Goal: Transaction & Acquisition: Purchase product/service

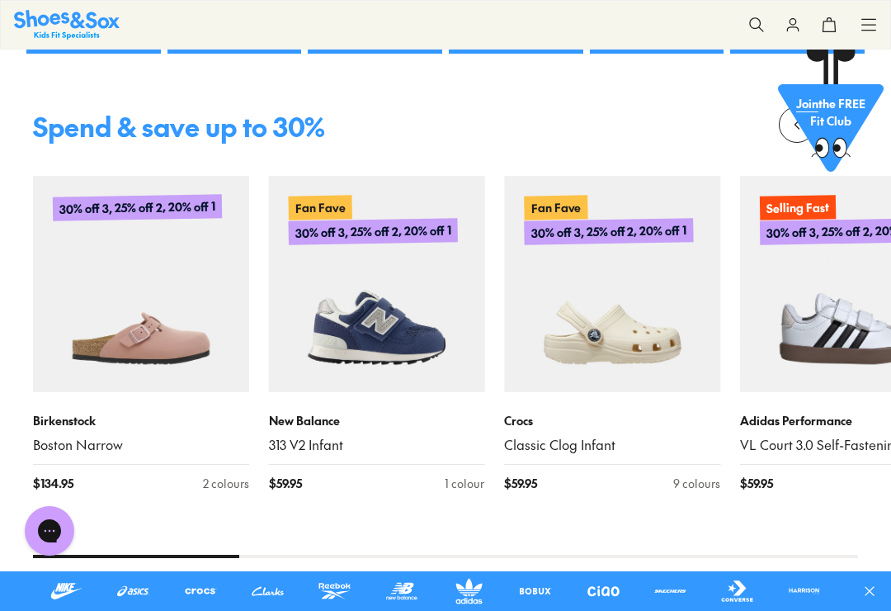
click at [352, 363] on img at bounding box center [377, 284] width 216 height 216
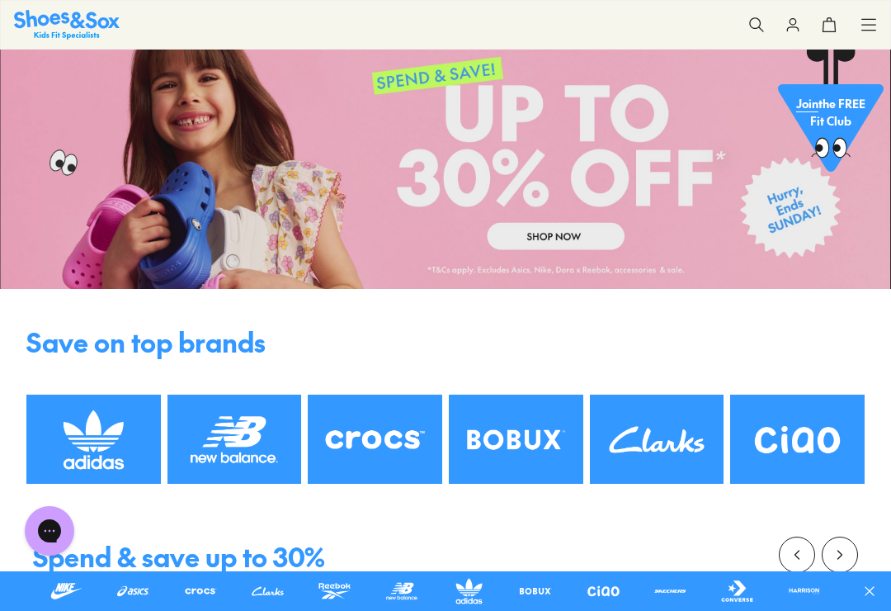
scroll to position [66, 0]
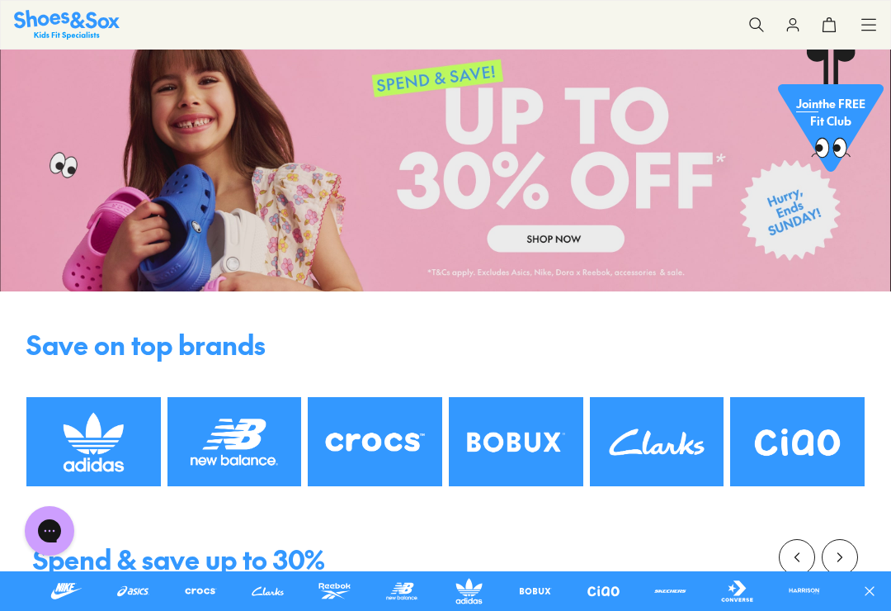
click at [247, 447] on img at bounding box center [235, 441] width 134 height 89
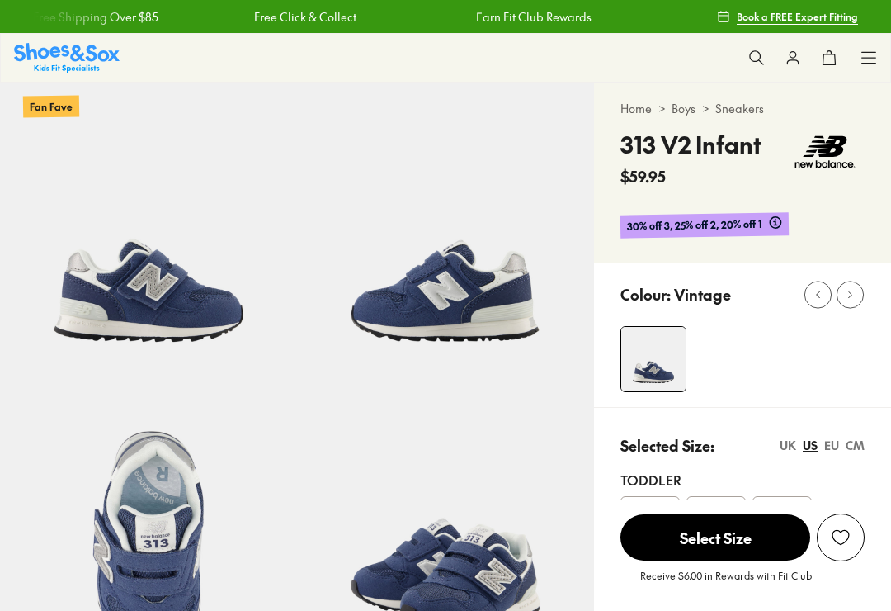
select select "*"
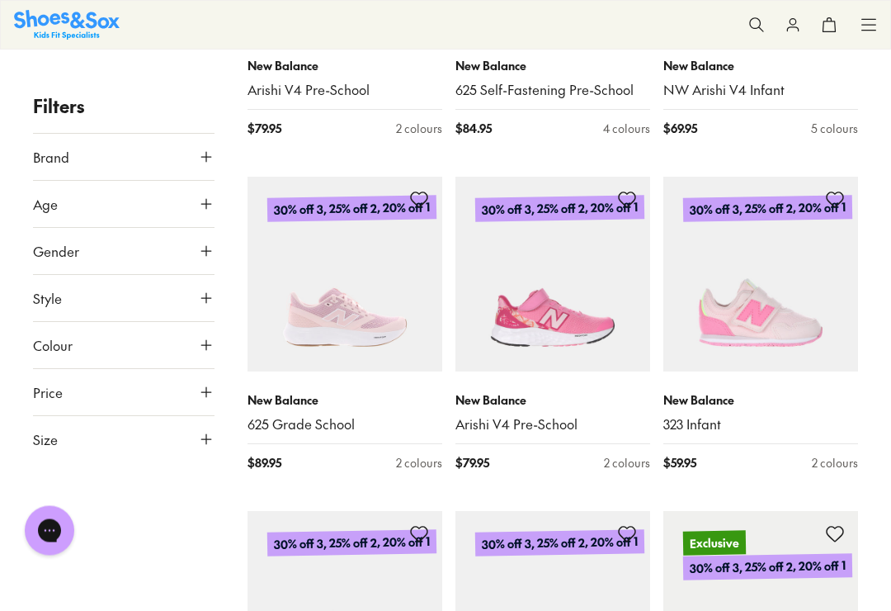
scroll to position [1142, 0]
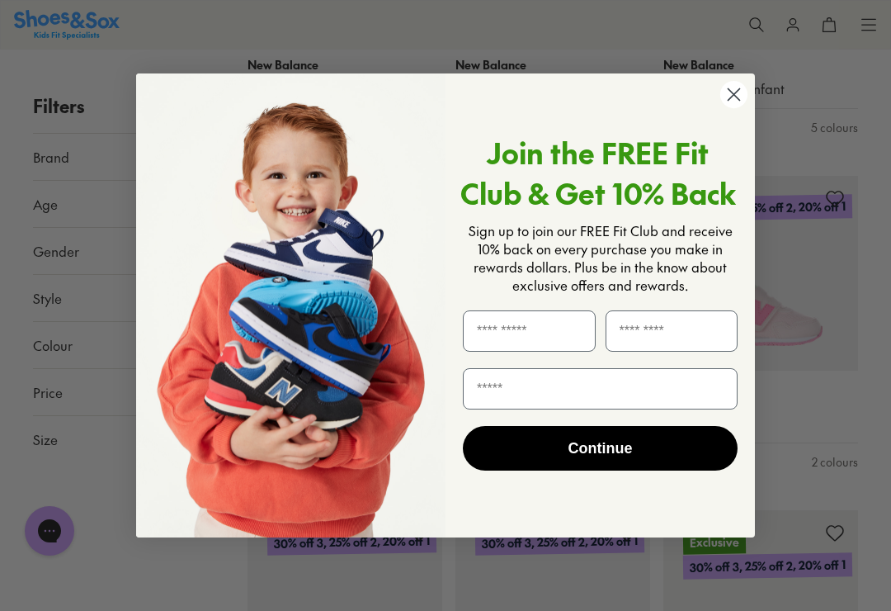
click at [731, 100] on icon "Close dialog" at bounding box center [735, 94] width 12 height 12
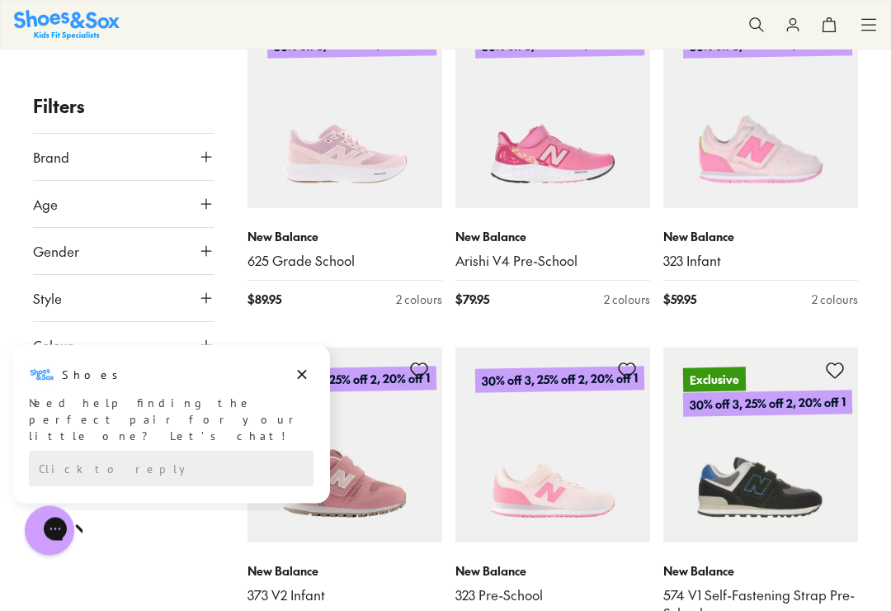
scroll to position [1308, 0]
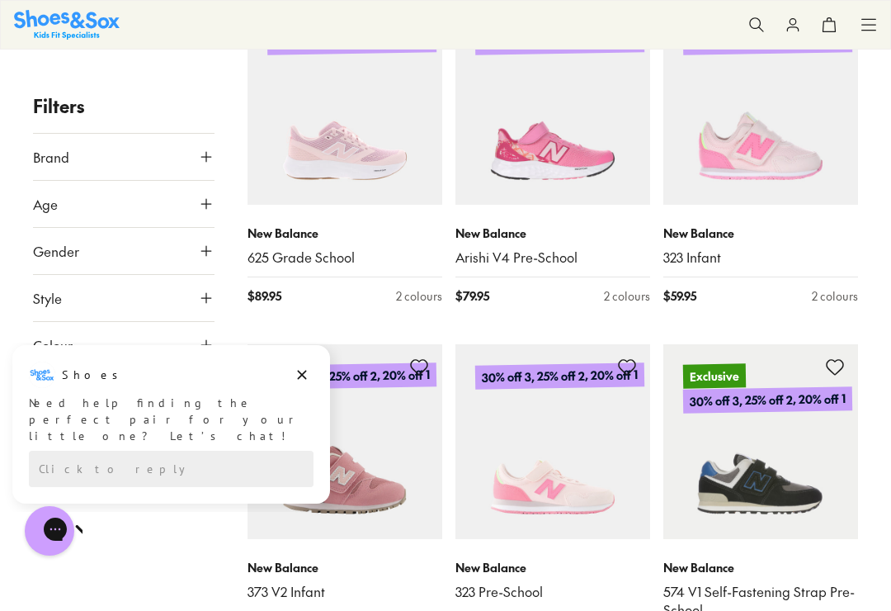
click at [312, 376] on button "Dismiss campaign" at bounding box center [301, 374] width 23 height 23
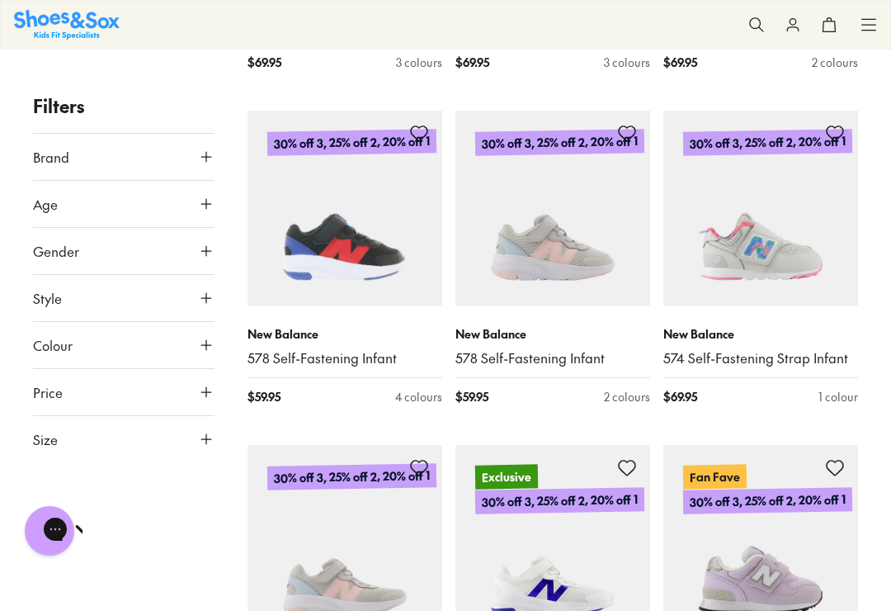
scroll to position [2228, 0]
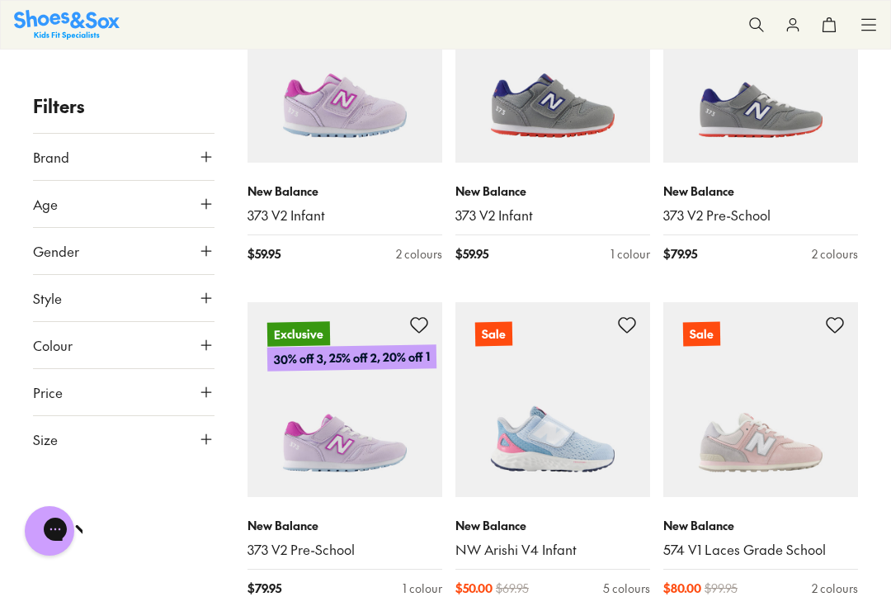
scroll to position [6082, 0]
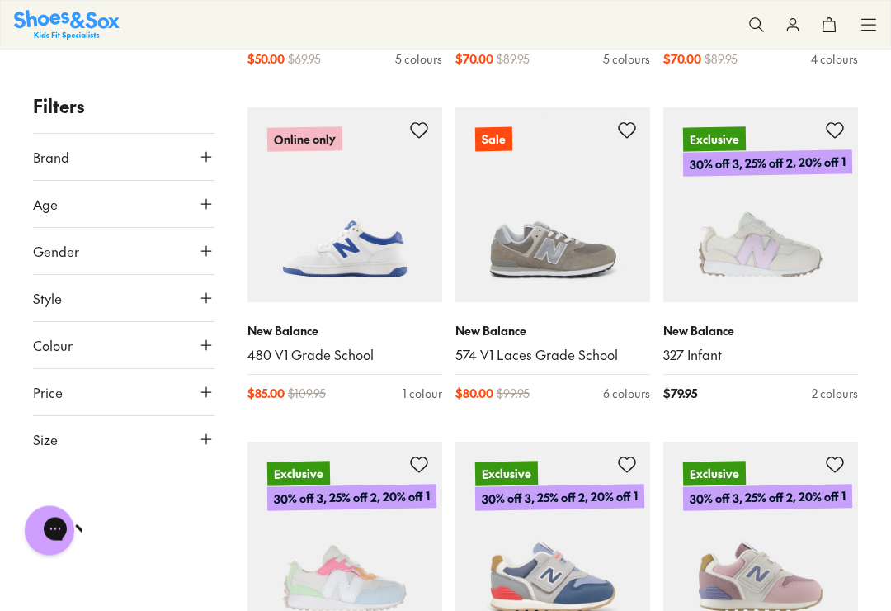
scroll to position [7614, 0]
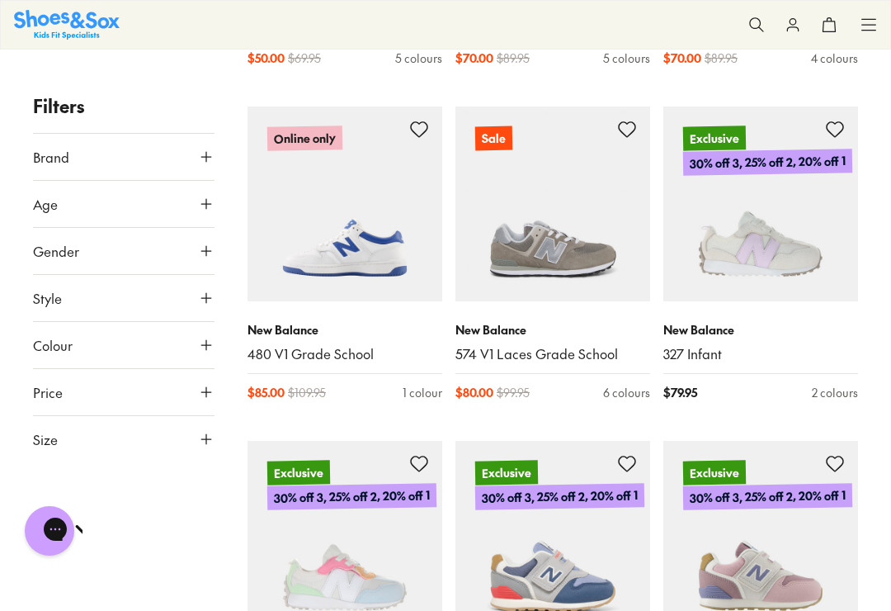
click at [694, 321] on p "New Balance" at bounding box center [760, 329] width 195 height 17
click at [683, 345] on link "327 Infant" at bounding box center [760, 354] width 195 height 18
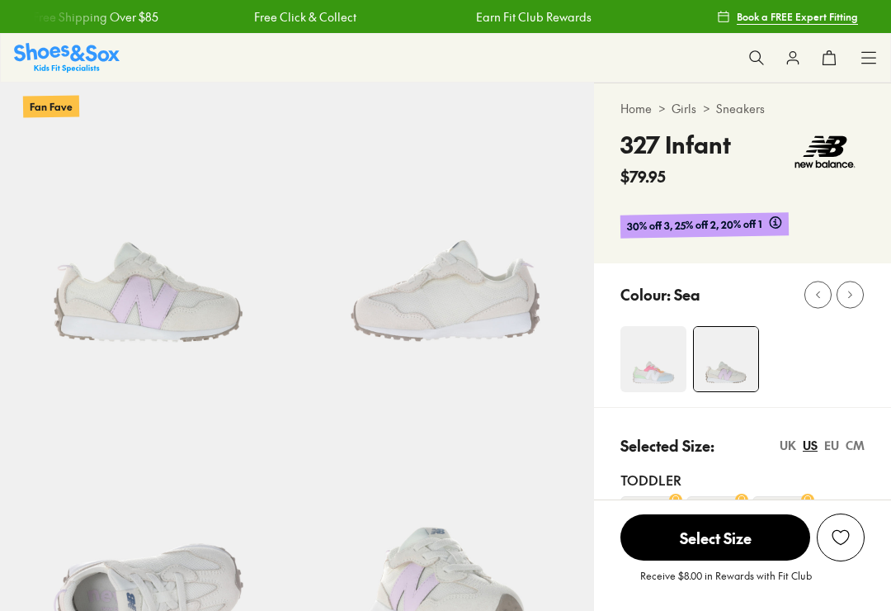
select select "*"
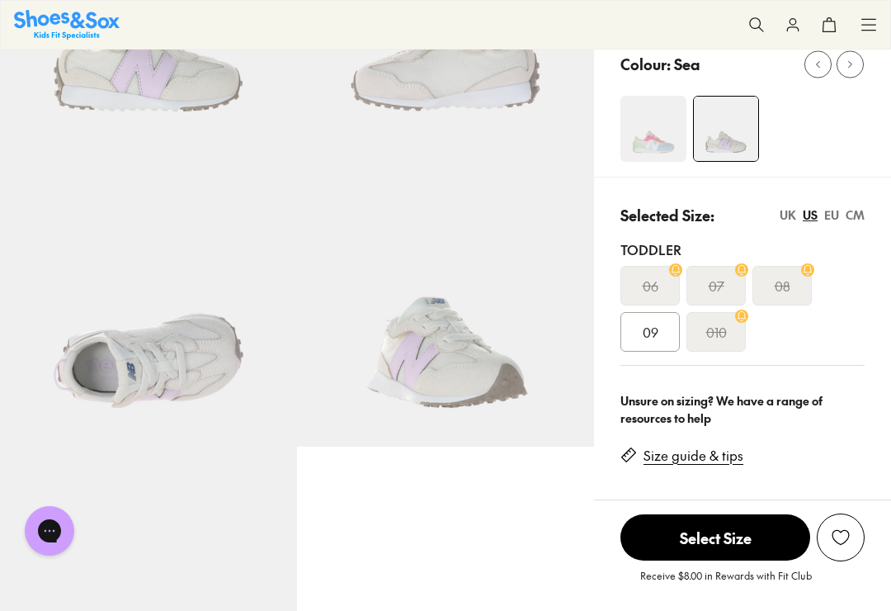
click at [158, 366] on img at bounding box center [148, 297] width 297 height 297
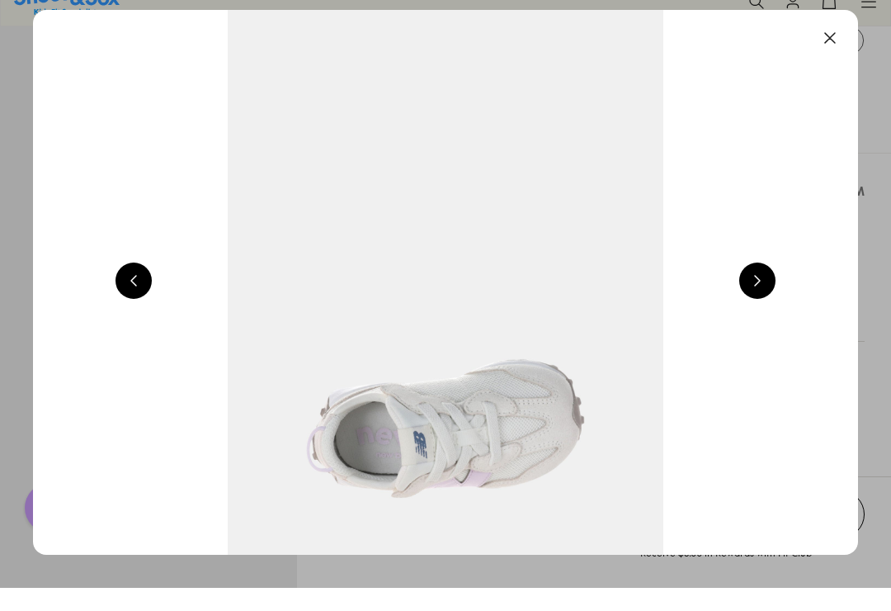
scroll to position [256, 0]
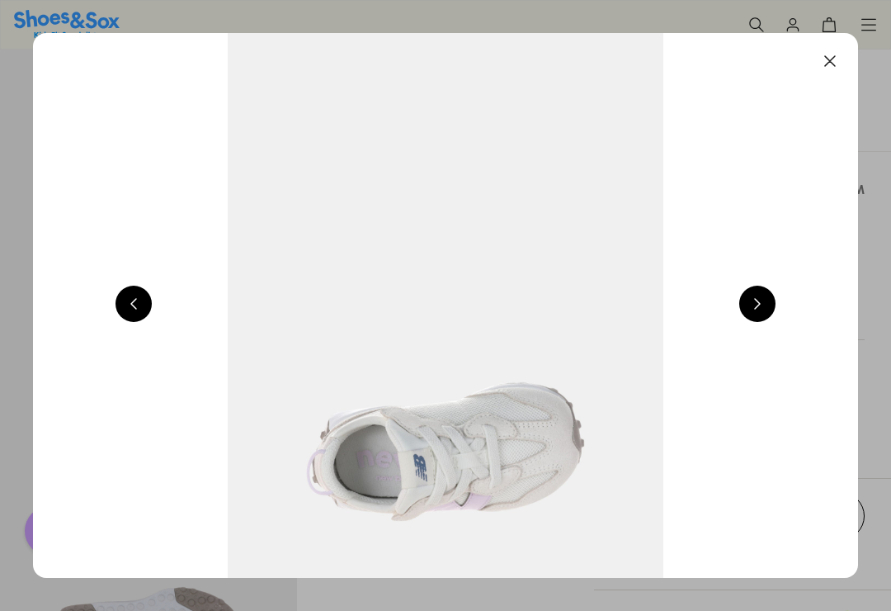
click at [122, 307] on button at bounding box center [134, 303] width 36 height 36
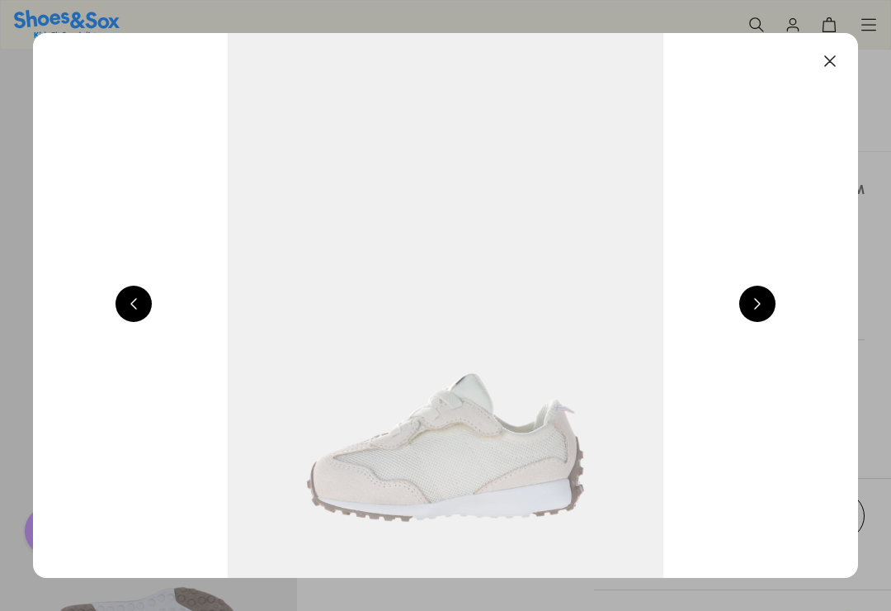
click at [139, 299] on button at bounding box center [134, 303] width 36 height 36
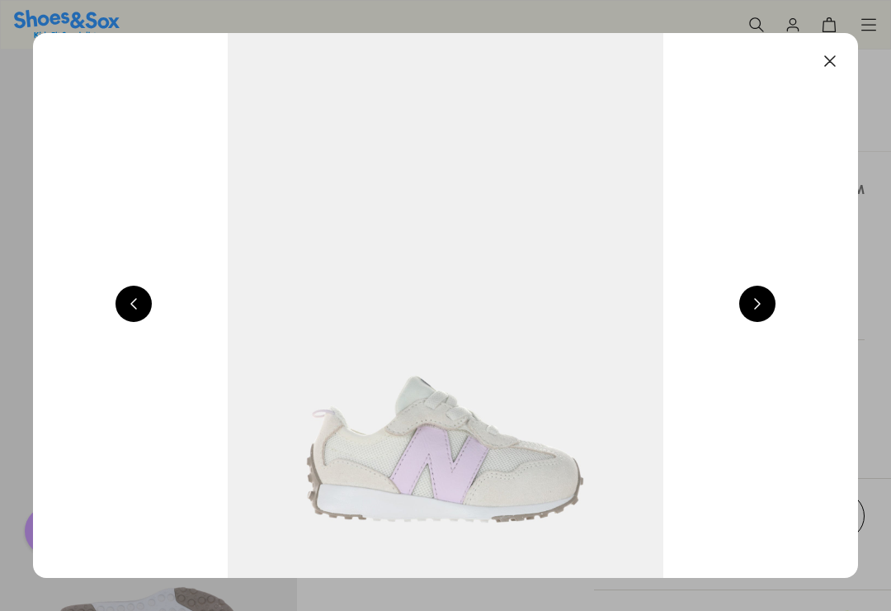
click at [142, 300] on button at bounding box center [134, 303] width 36 height 36
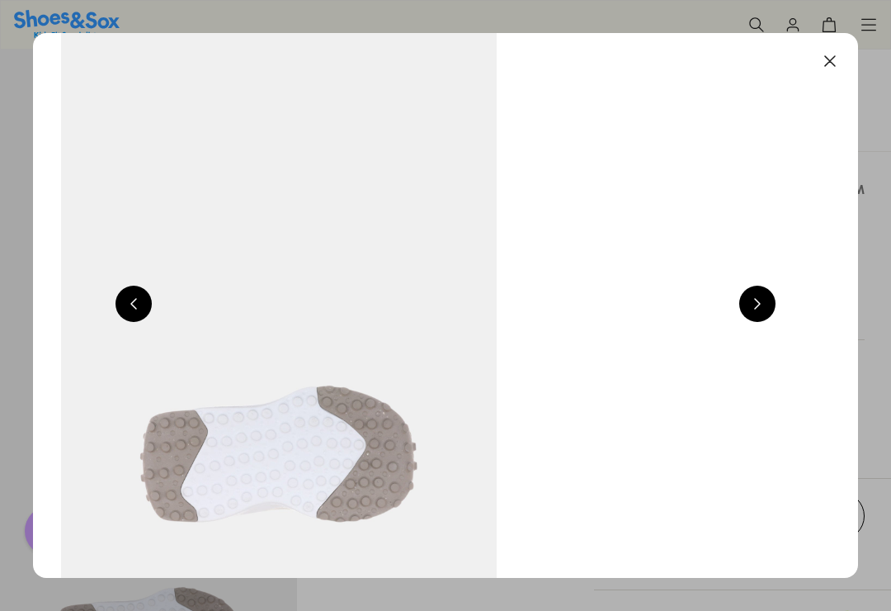
scroll to position [0, 0]
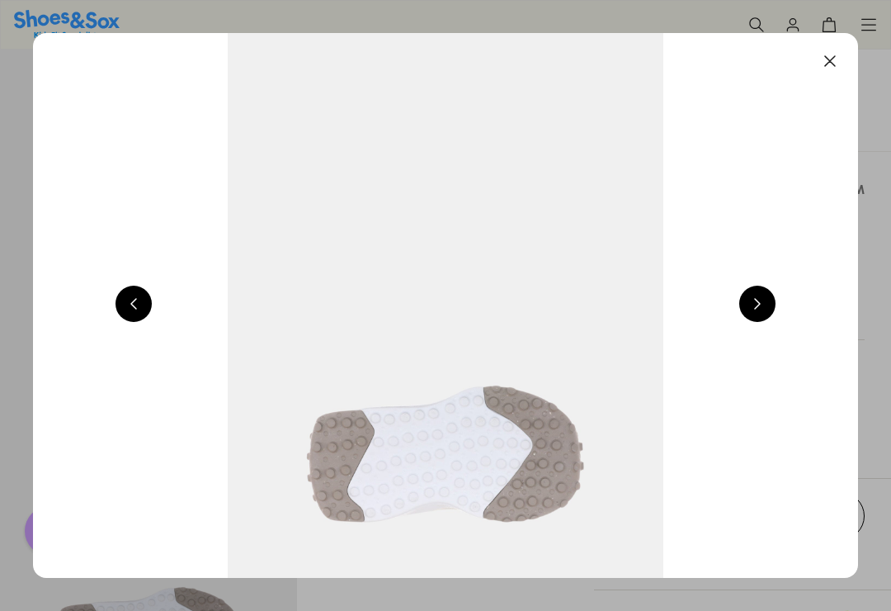
click at [141, 304] on button at bounding box center [134, 303] width 36 height 36
click at [136, 305] on button at bounding box center [134, 303] width 36 height 36
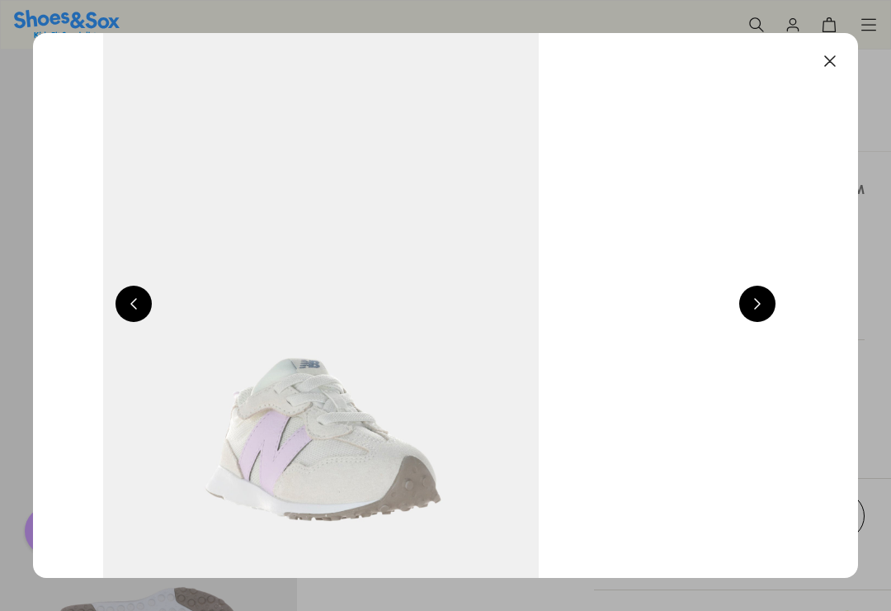
scroll to position [0, 3301]
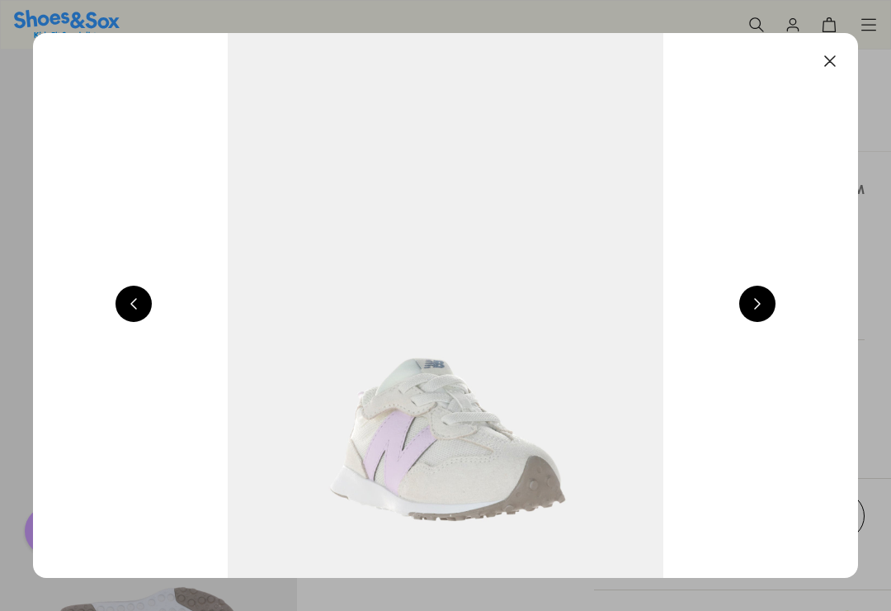
click at [827, 60] on button at bounding box center [830, 61] width 36 height 36
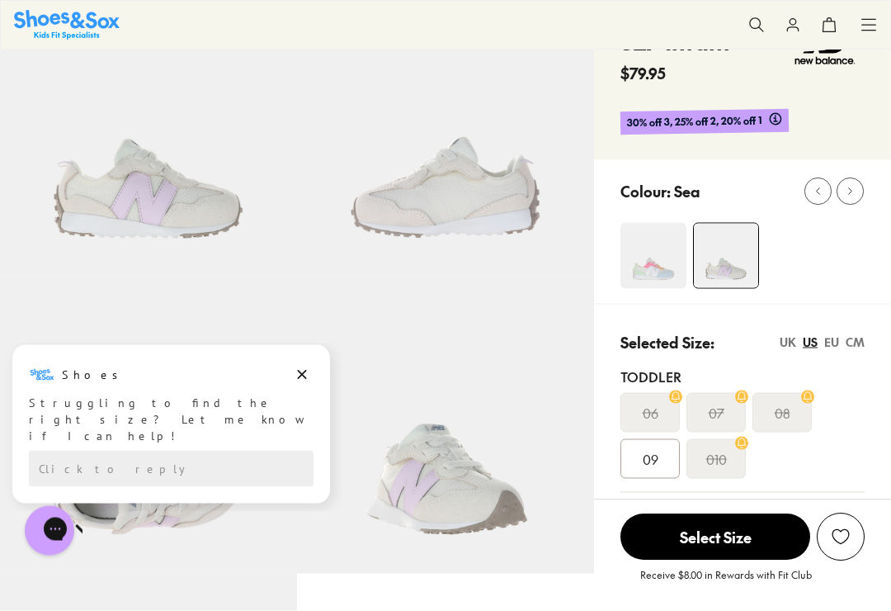
scroll to position [101, 0]
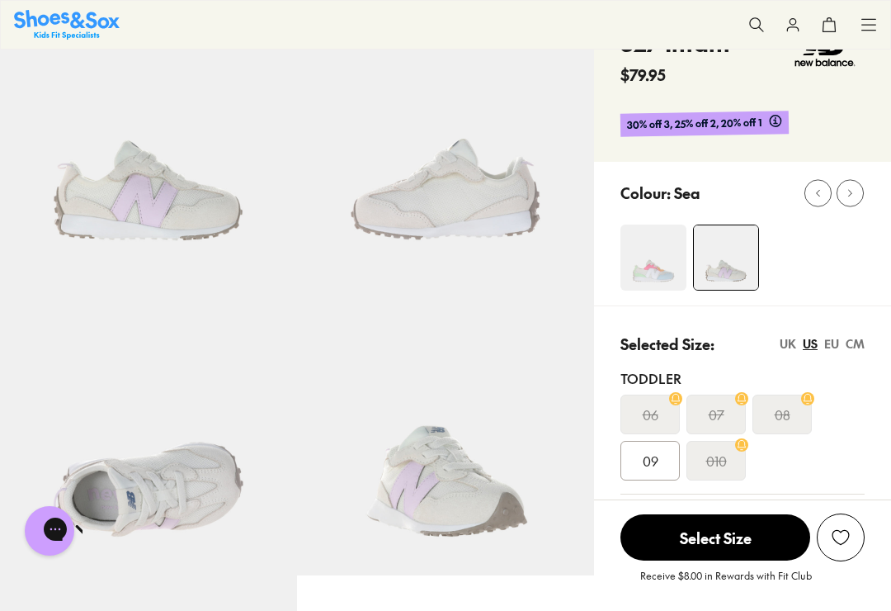
click at [295, 372] on img at bounding box center [148, 426] width 297 height 297
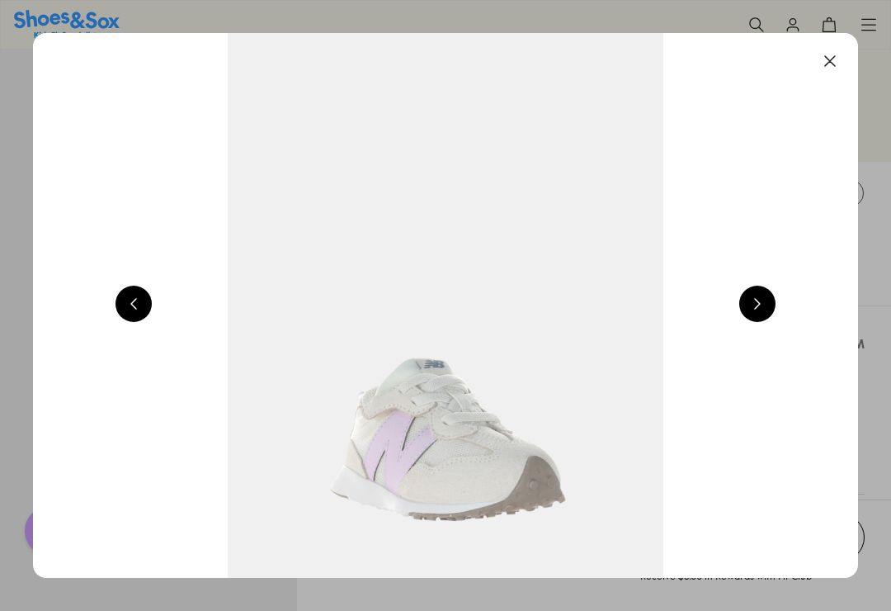
scroll to position [0, 2475]
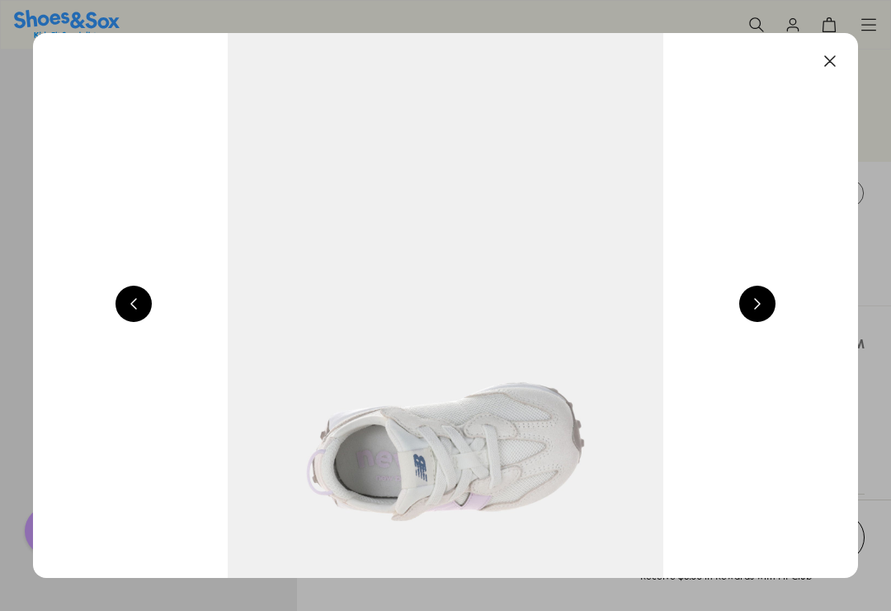
click at [130, 308] on button at bounding box center [134, 303] width 36 height 36
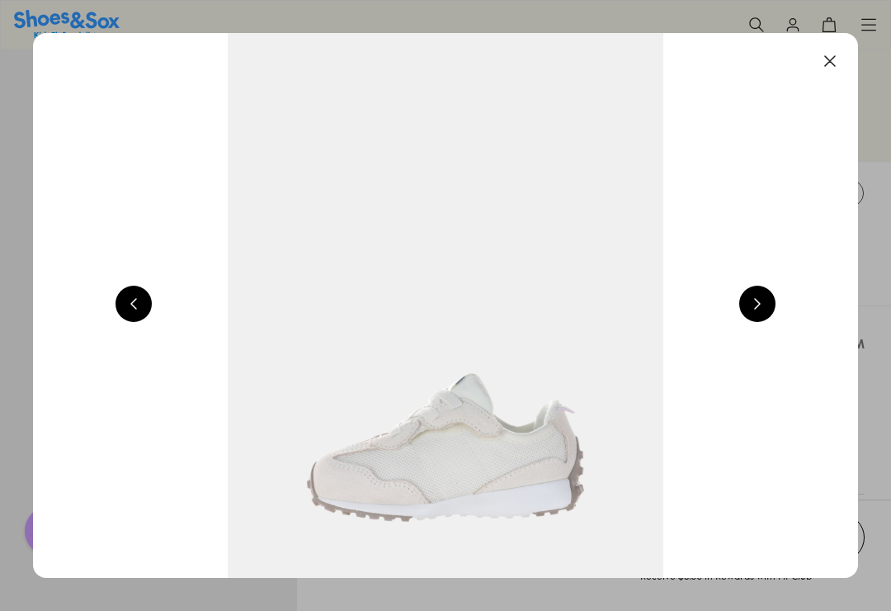
click at [121, 295] on button at bounding box center [134, 303] width 36 height 36
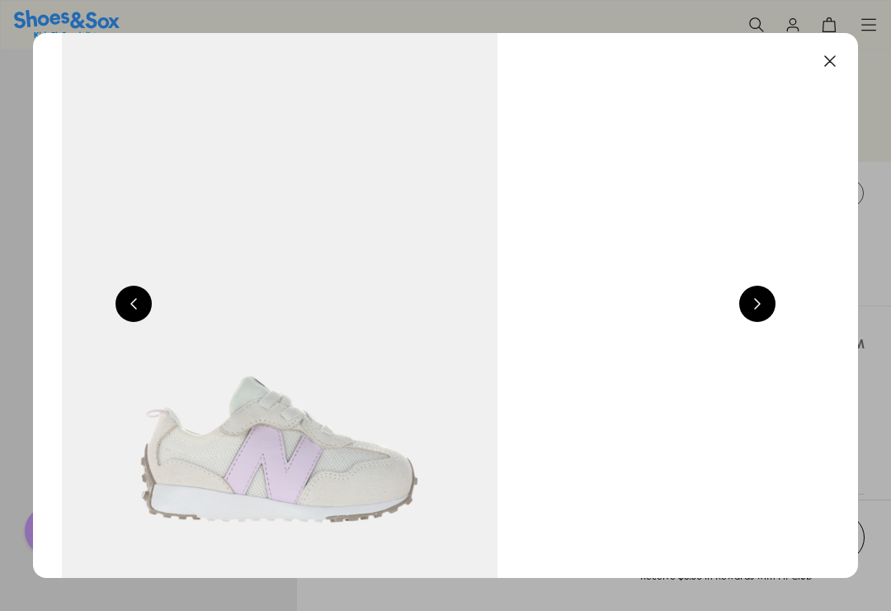
scroll to position [0, 825]
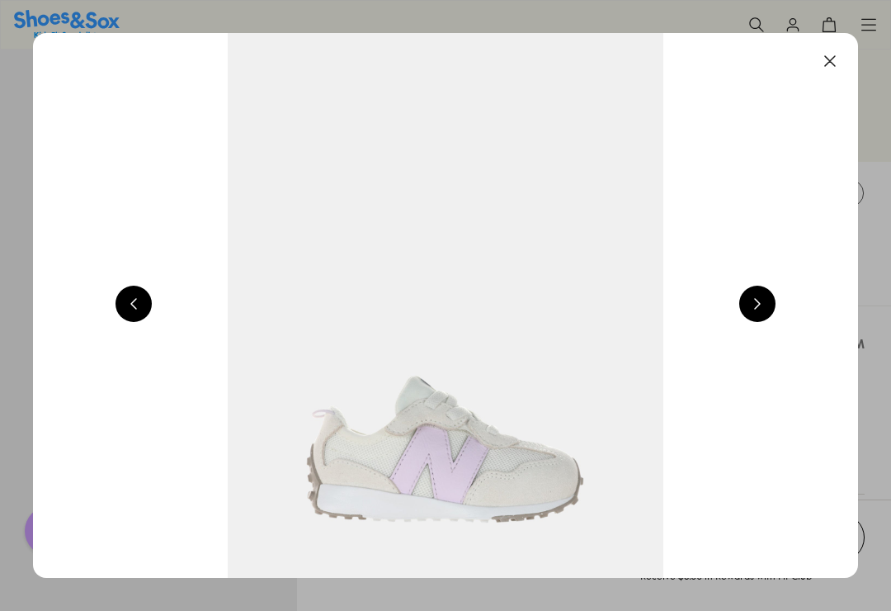
click at [123, 297] on button at bounding box center [134, 303] width 36 height 36
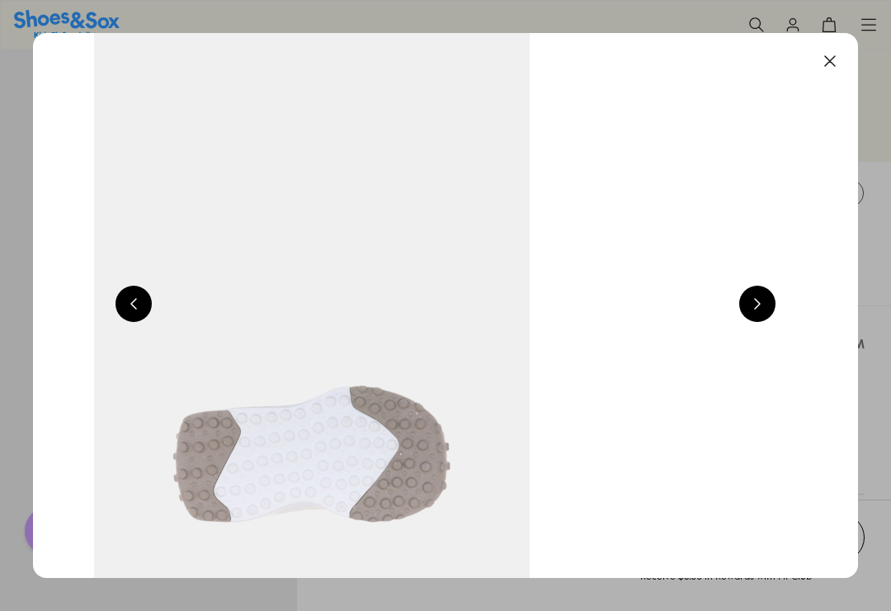
scroll to position [0, 0]
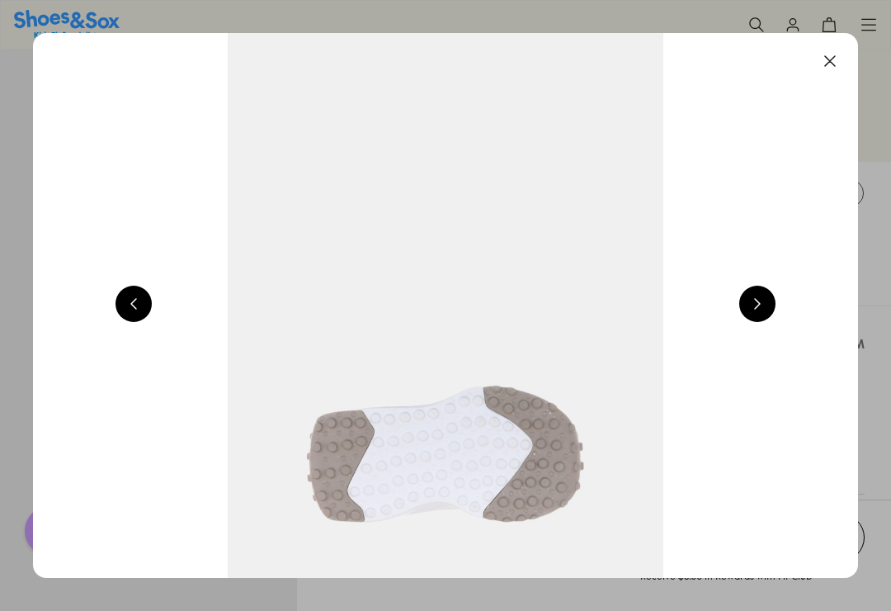
click at [125, 292] on button at bounding box center [134, 303] width 36 height 36
click at [134, 306] on button at bounding box center [134, 303] width 36 height 36
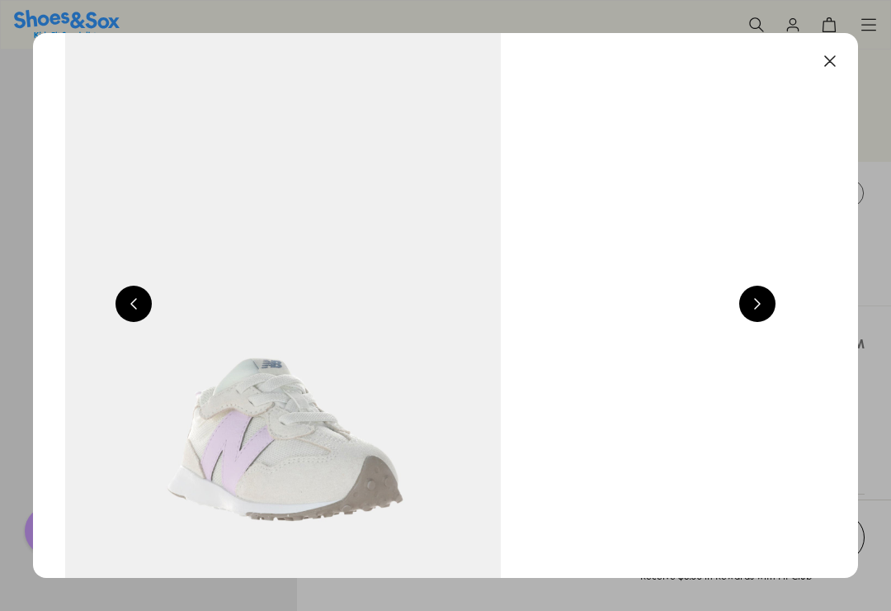
scroll to position [0, 3301]
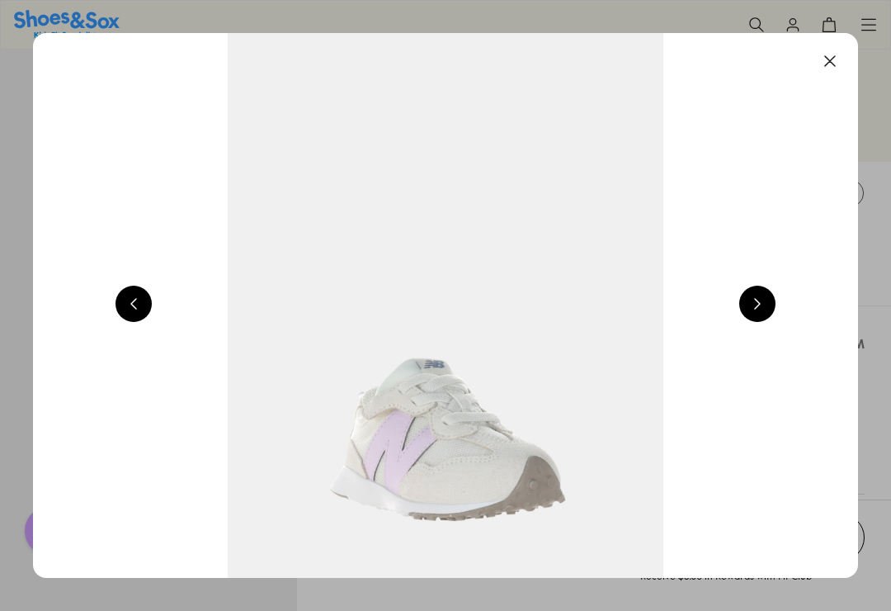
click at [838, 59] on button at bounding box center [830, 61] width 36 height 36
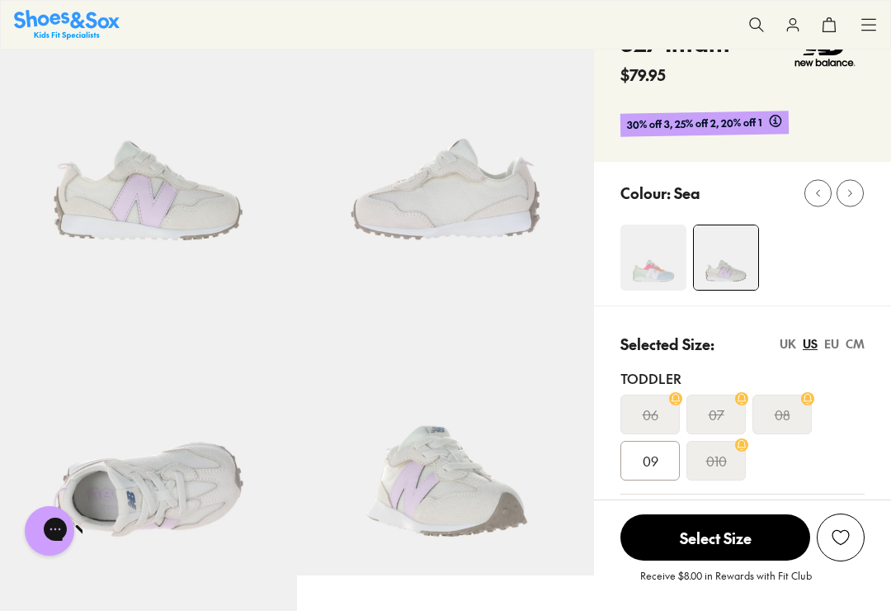
click at [644, 465] on span "09" at bounding box center [651, 461] width 16 height 20
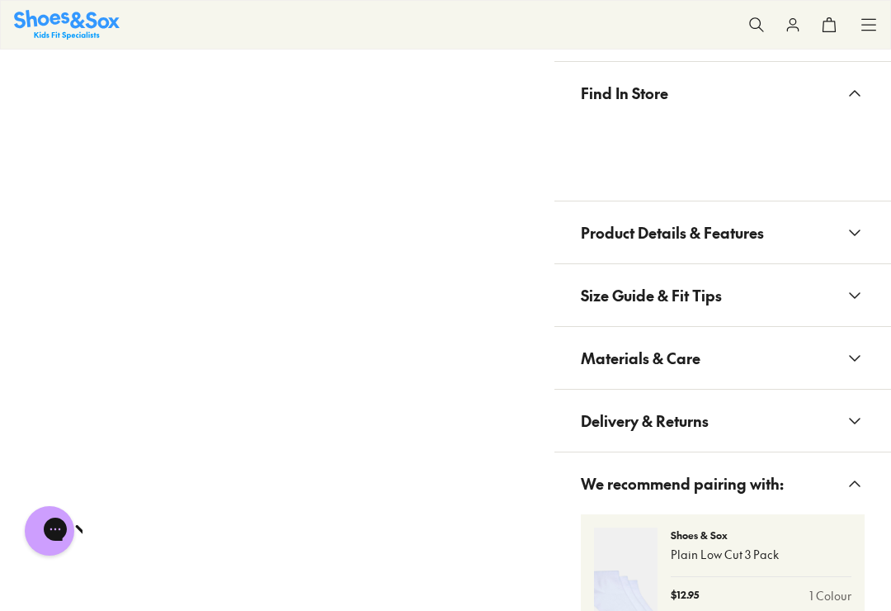
scroll to position [901, 0]
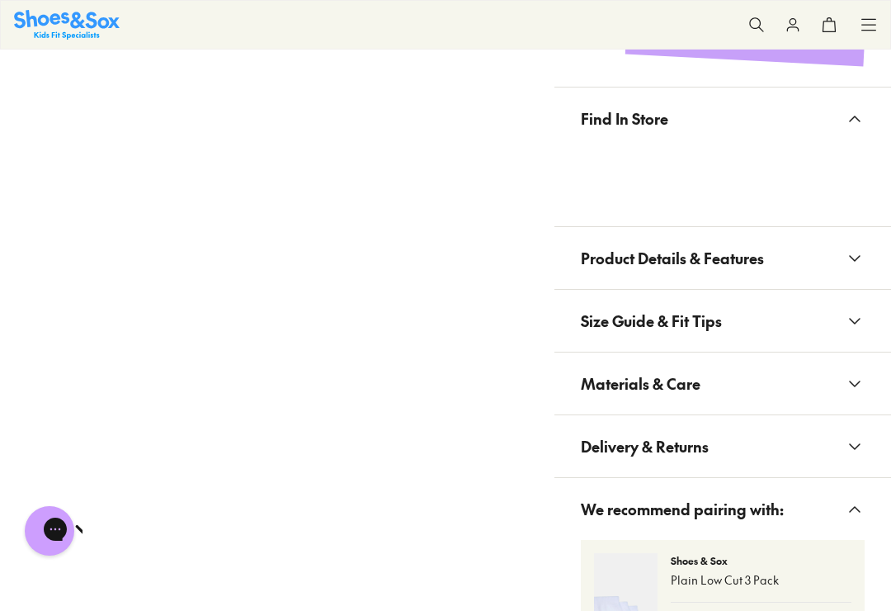
click at [705, 262] on span "Product Details & Features" at bounding box center [672, 258] width 183 height 49
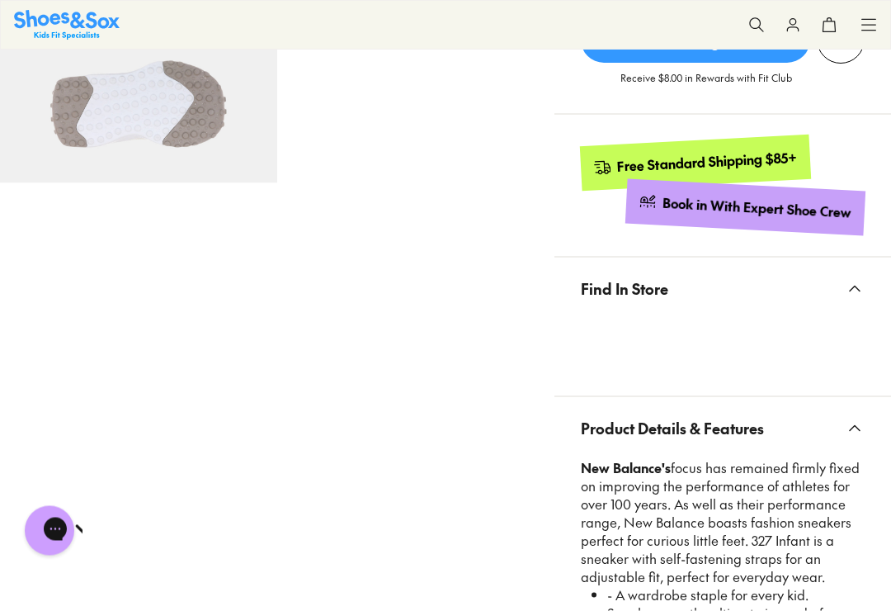
scroll to position [721, 0]
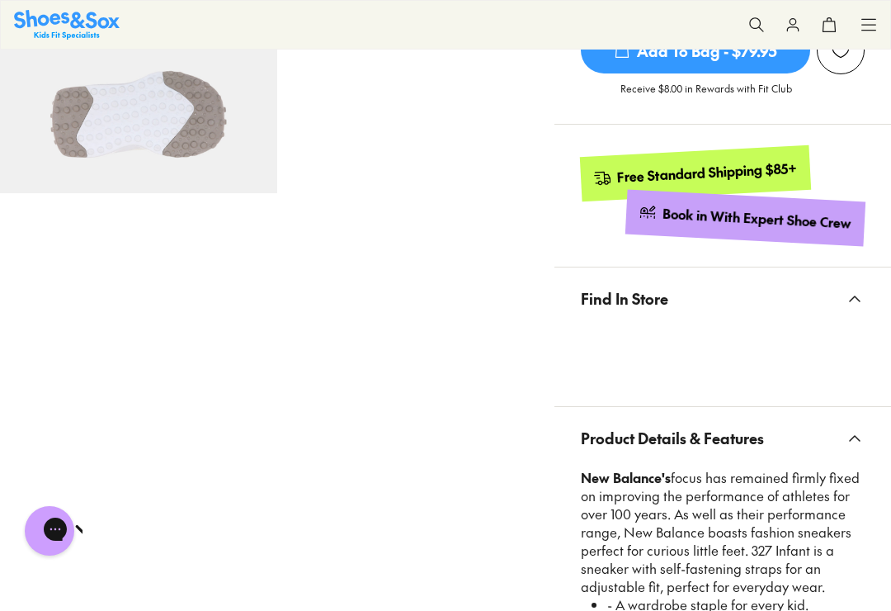
click at [606, 439] on span "Product Details & Features" at bounding box center [672, 437] width 183 height 49
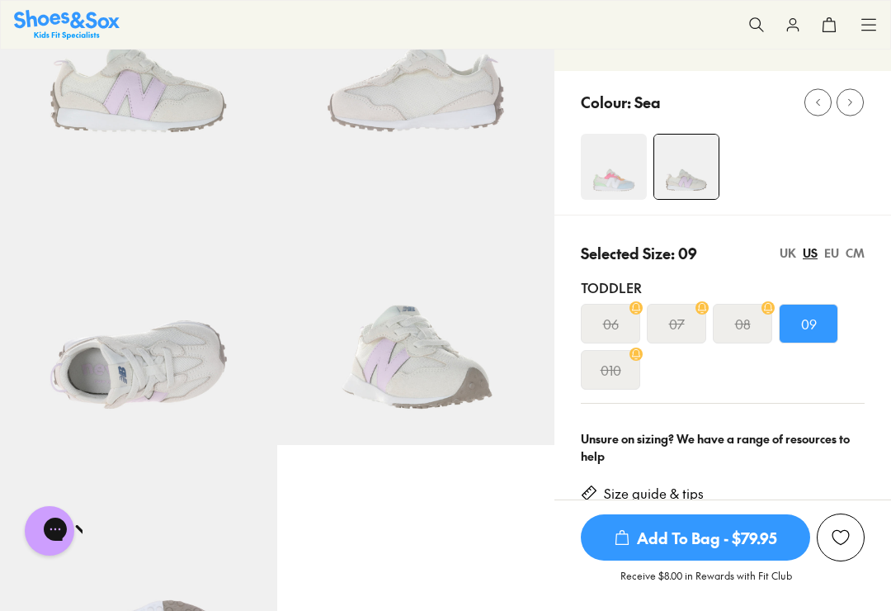
scroll to position [0, 0]
click at [643, 541] on span "Add To Bag - $79.95" at bounding box center [695, 537] width 229 height 46
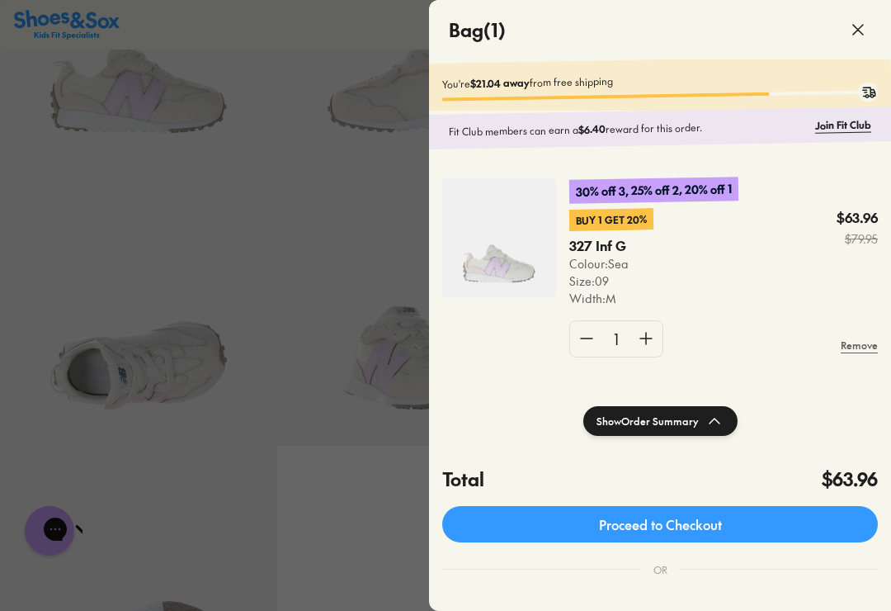
click at [300, 496] on div at bounding box center [445, 305] width 891 height 611
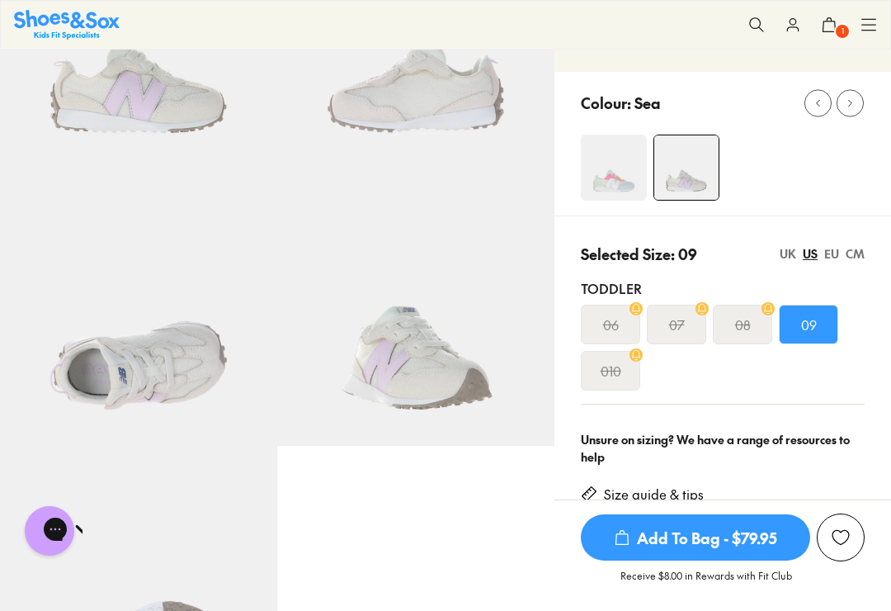
click at [866, 24] on icon at bounding box center [869, 25] width 17 height 17
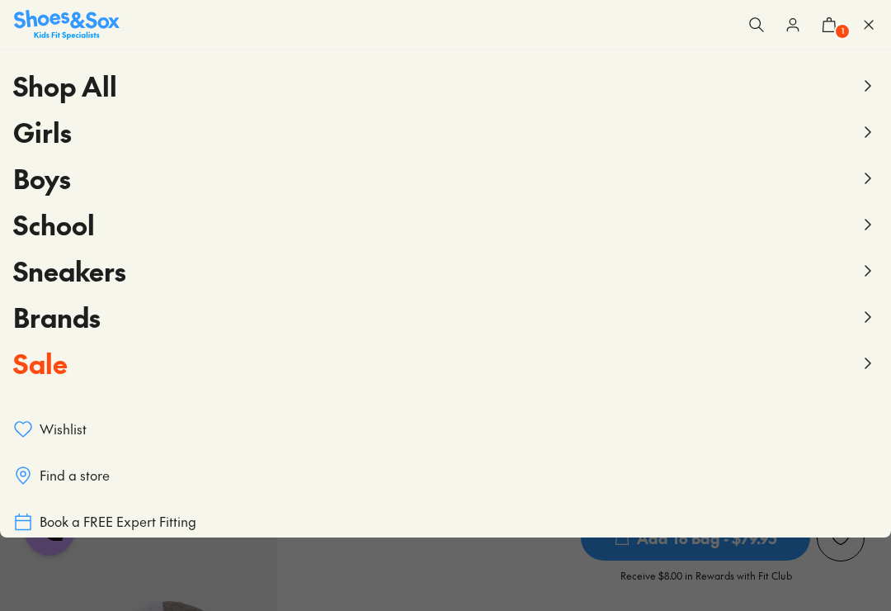
click at [862, 130] on icon at bounding box center [868, 132] width 20 height 20
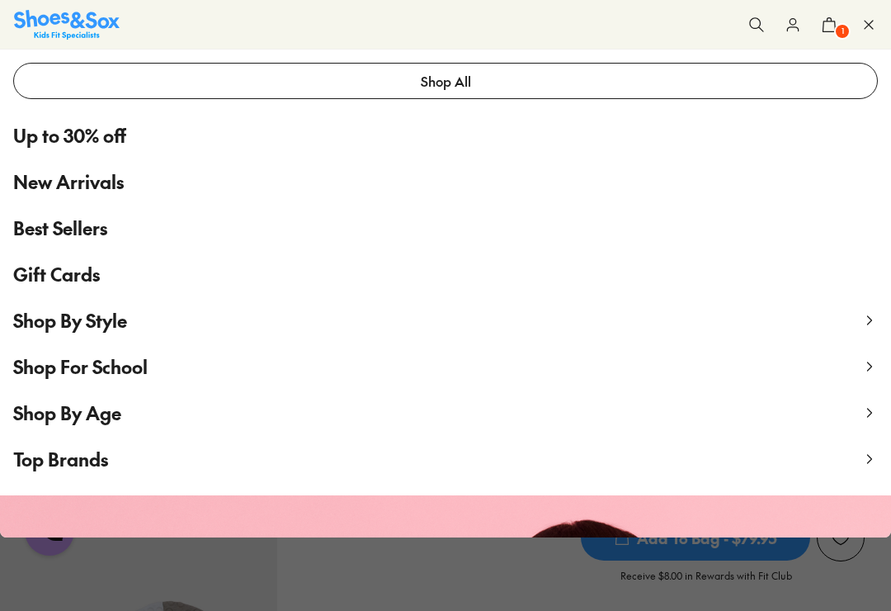
scroll to position [54, 0]
click at [48, 323] on span "Shop By Style" at bounding box center [70, 319] width 114 height 25
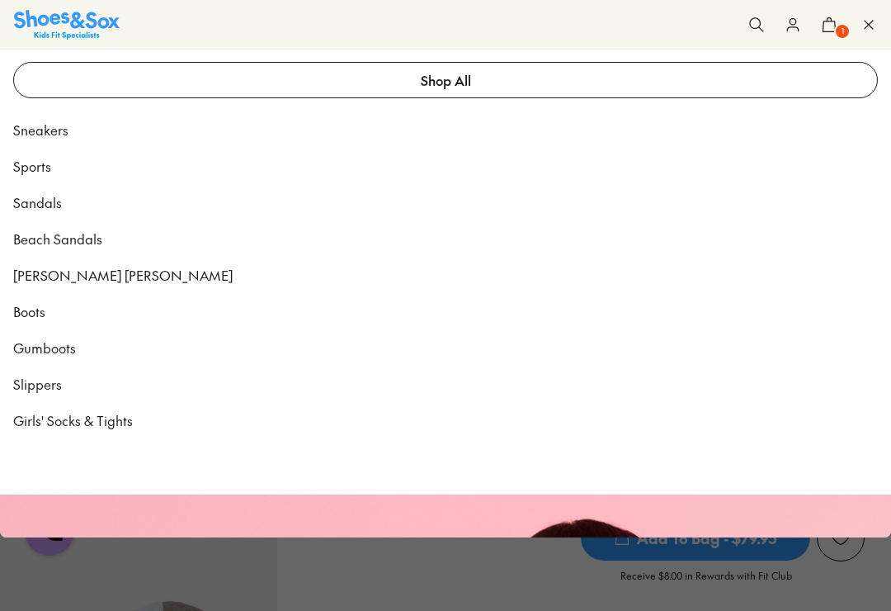
scroll to position [0, 0]
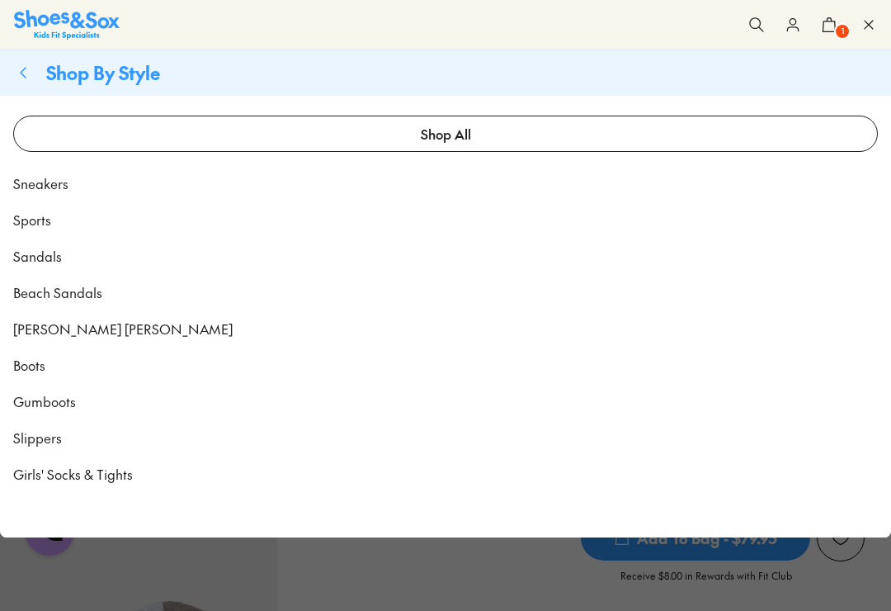
click at [747, 38] on button at bounding box center [757, 25] width 36 height 36
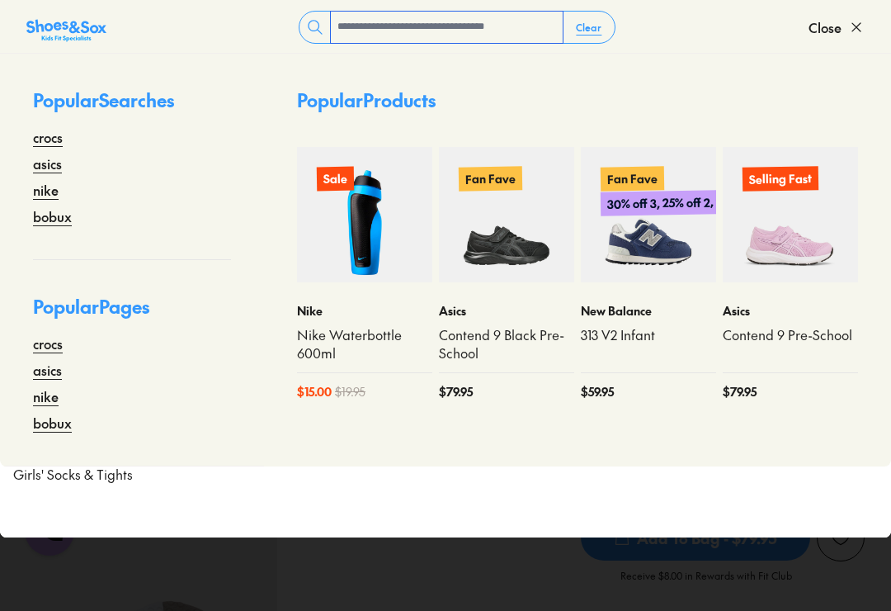
click at [476, 26] on input "text" at bounding box center [447, 27] width 232 height 31
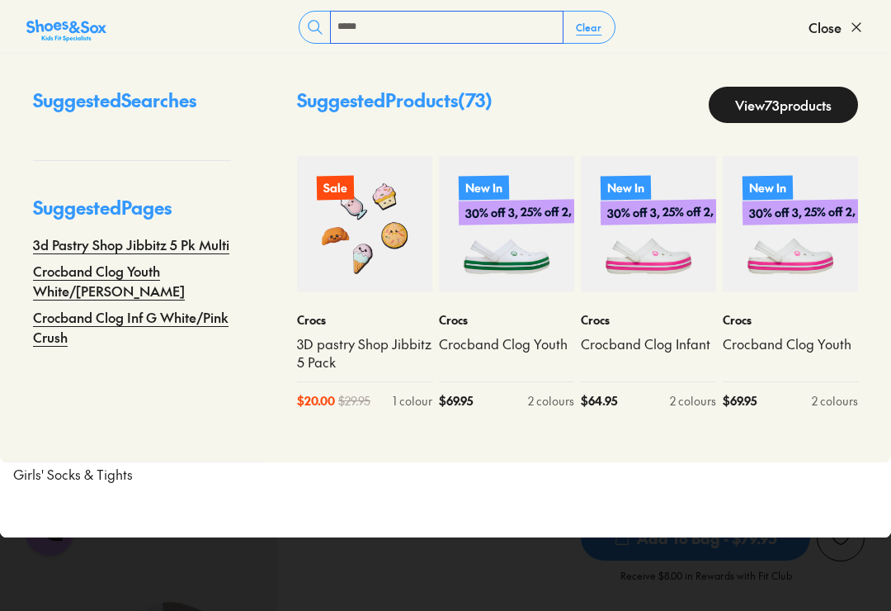
type input "*****"
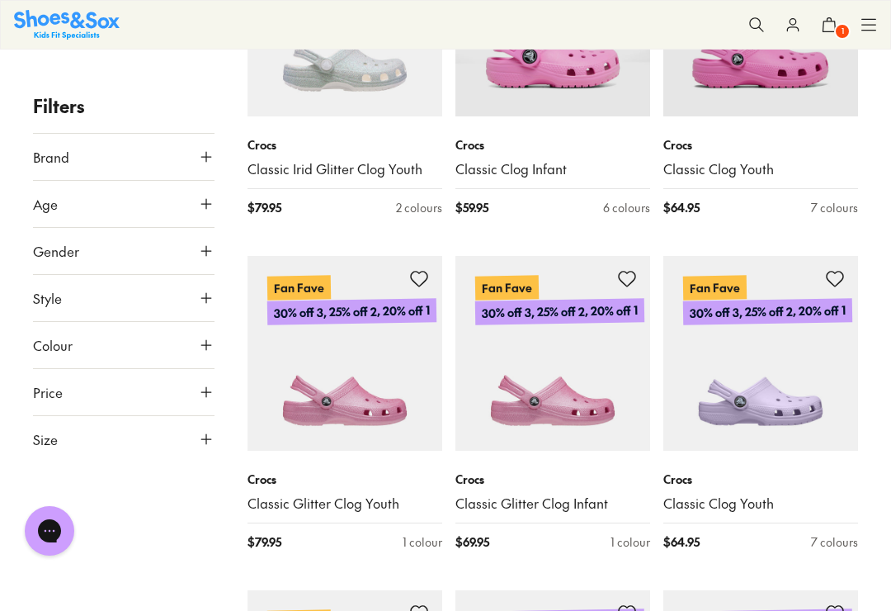
scroll to position [3646, 0]
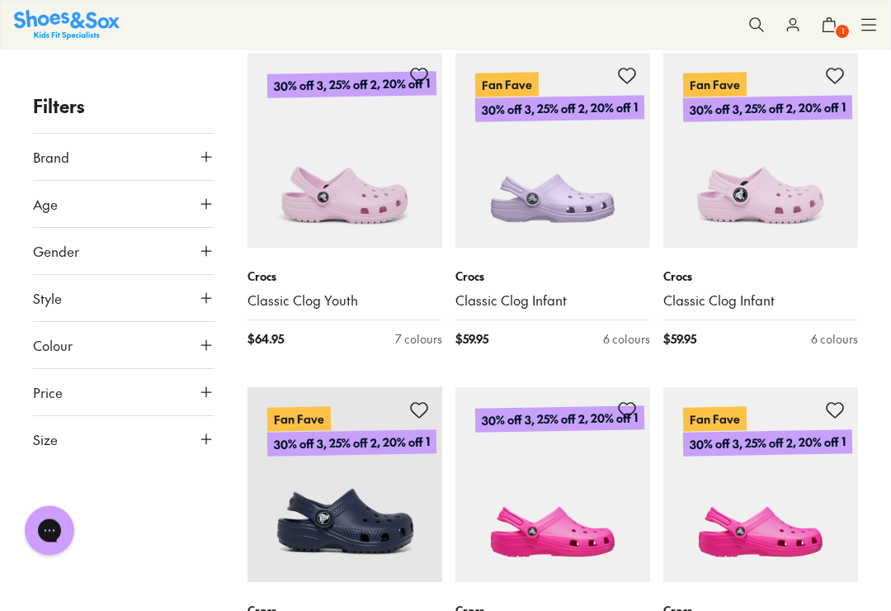
scroll to position [4516, 0]
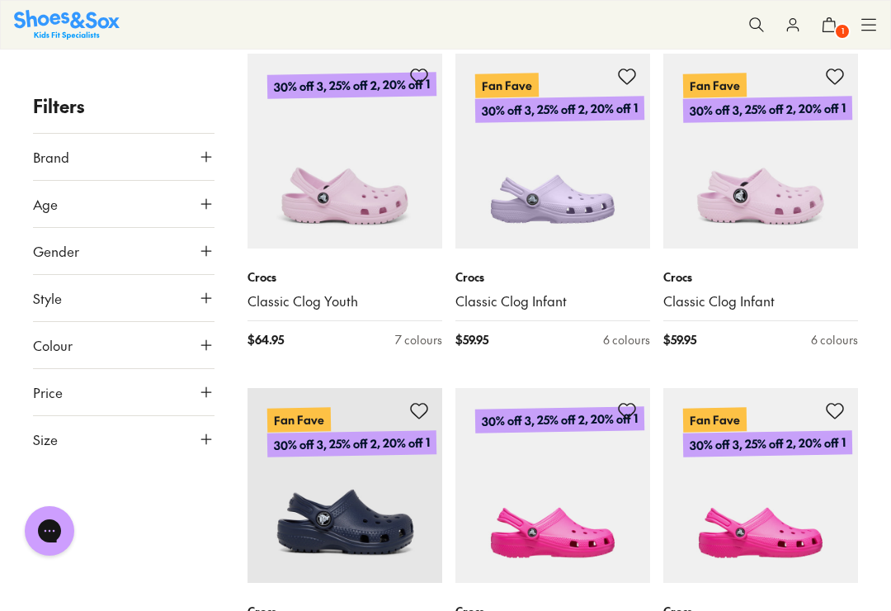
click at [560, 208] on img at bounding box center [552, 151] width 195 height 195
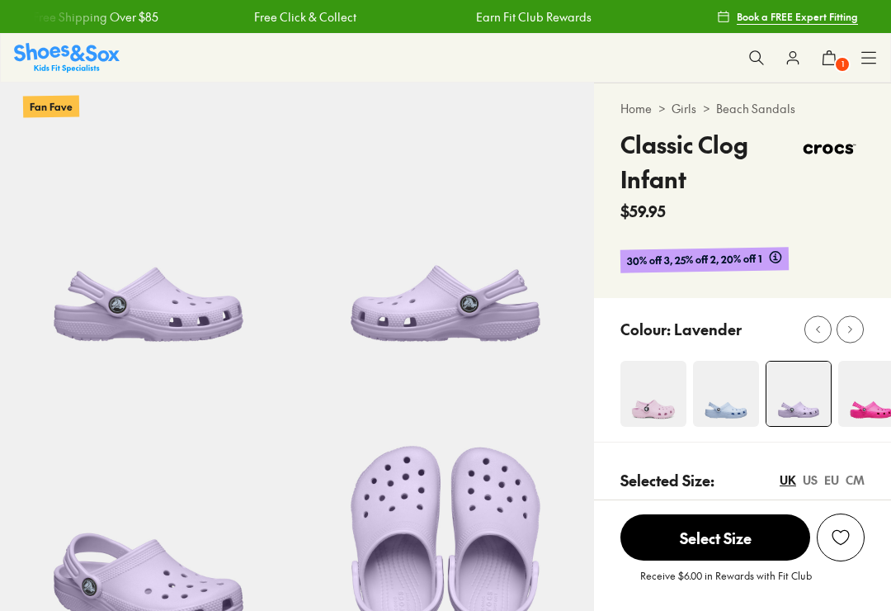
select select "*"
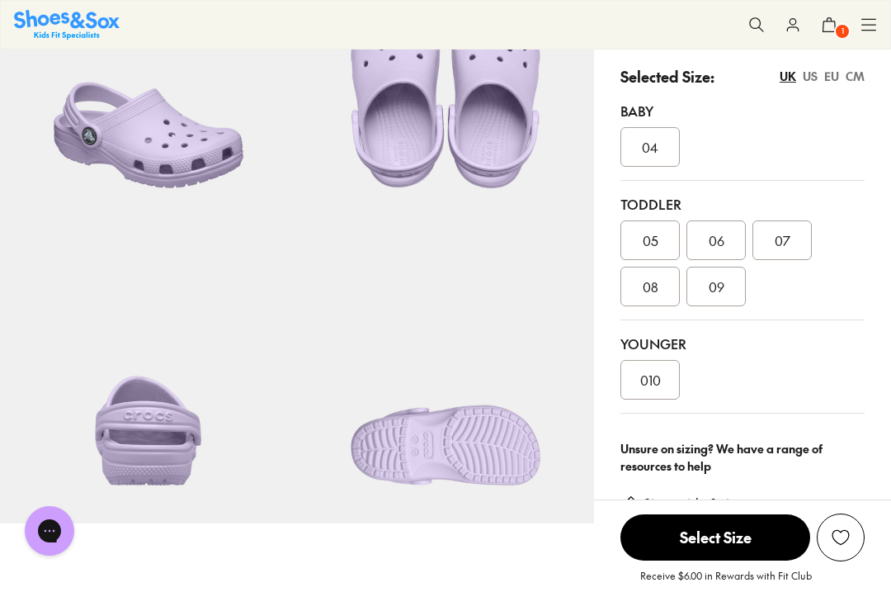
scroll to position [451, 0]
click at [721, 295] on span "09" at bounding box center [717, 286] width 16 height 20
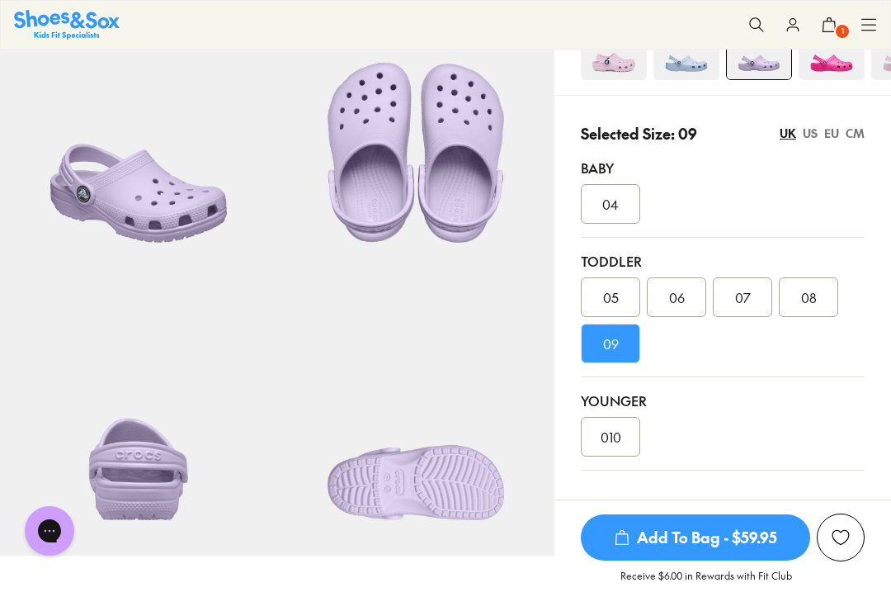
scroll to position [356, 0]
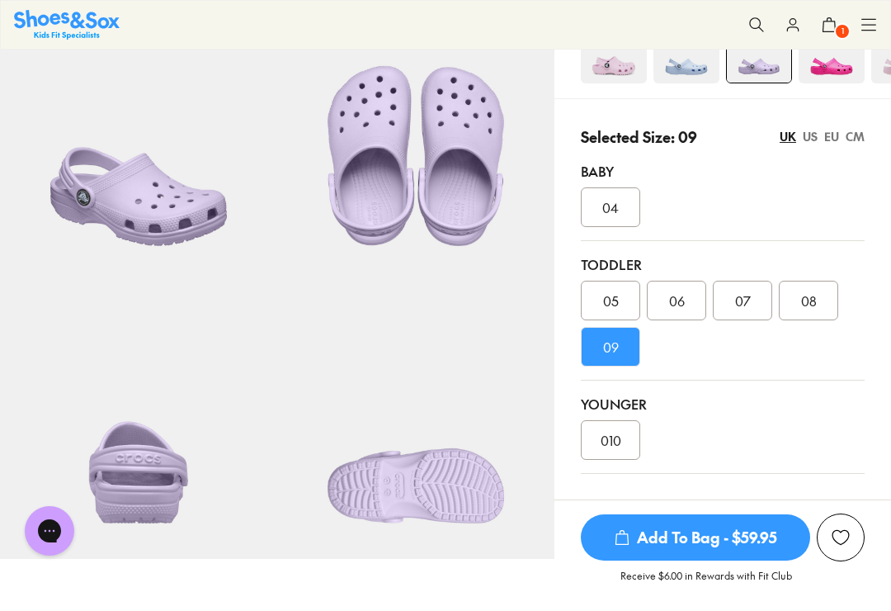
click at [656, 560] on span "Add To Bag - $59.95" at bounding box center [695, 537] width 229 height 46
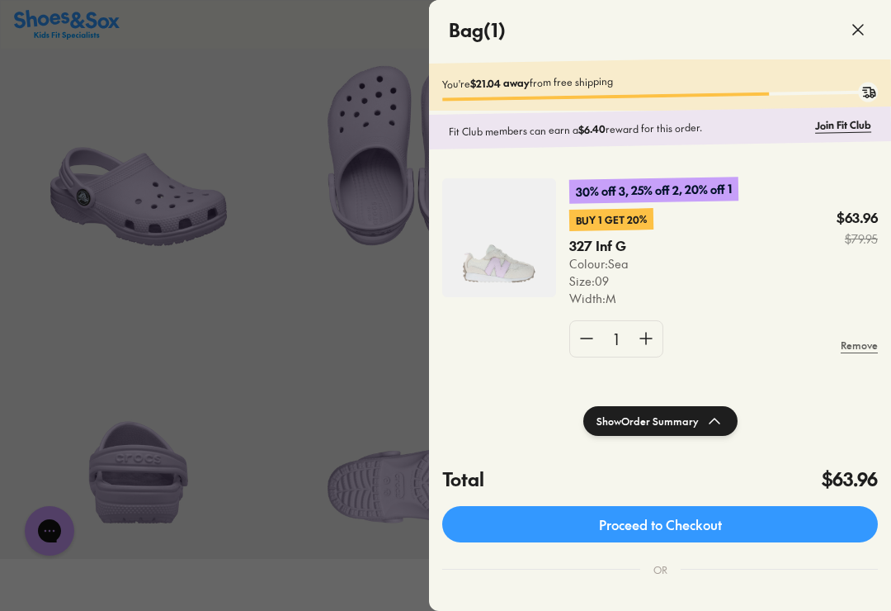
click at [854, 32] on icon at bounding box center [858, 30] width 20 height 20
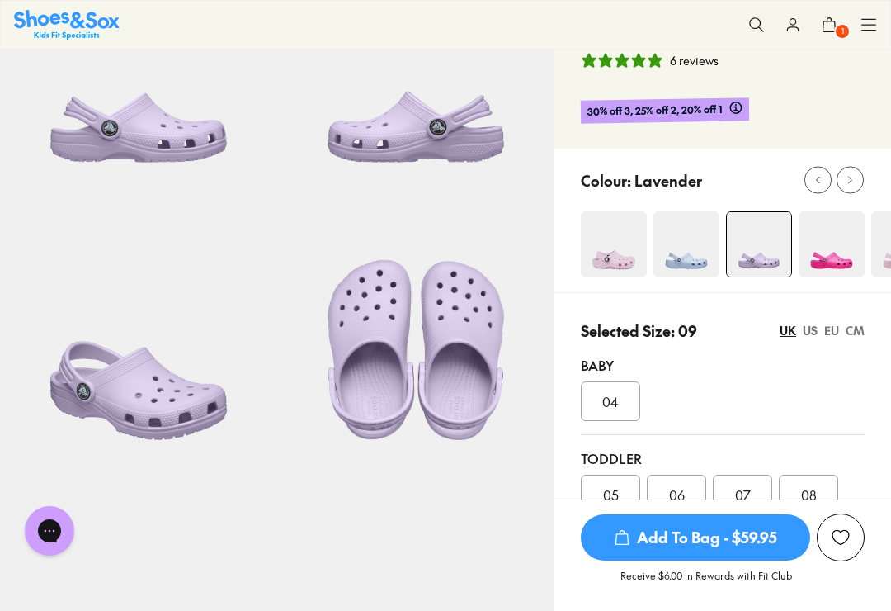
scroll to position [0, 0]
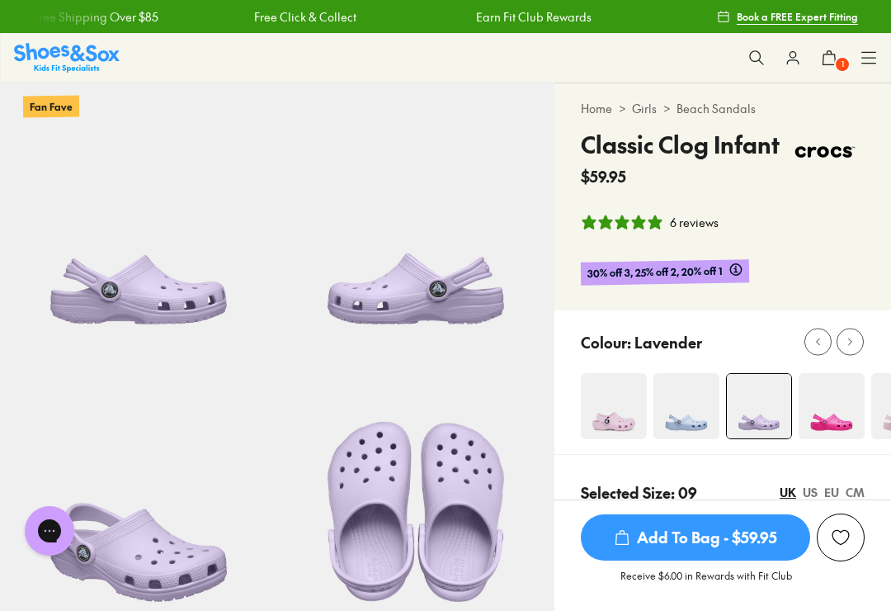
click at [759, 55] on icon at bounding box center [756, 58] width 17 height 17
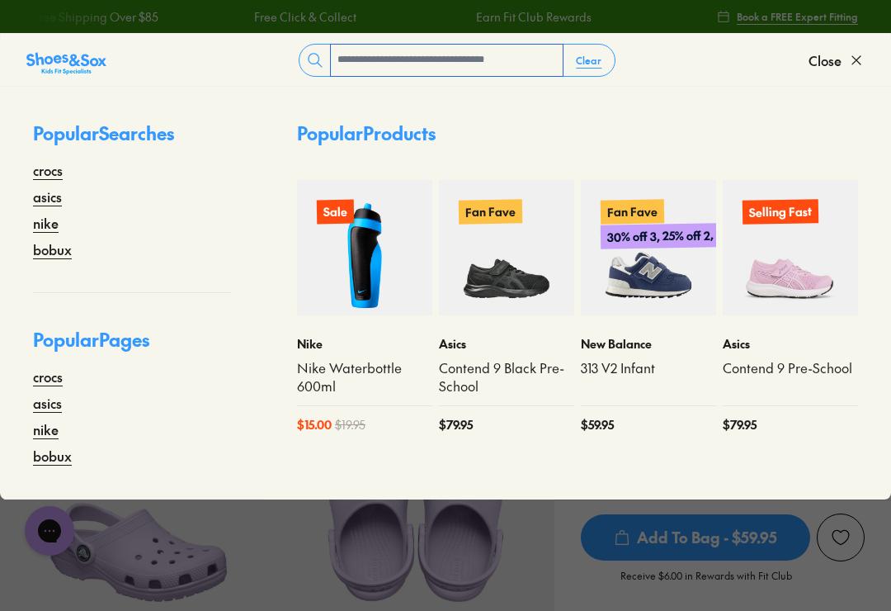
click at [520, 64] on input "text" at bounding box center [447, 60] width 232 height 31
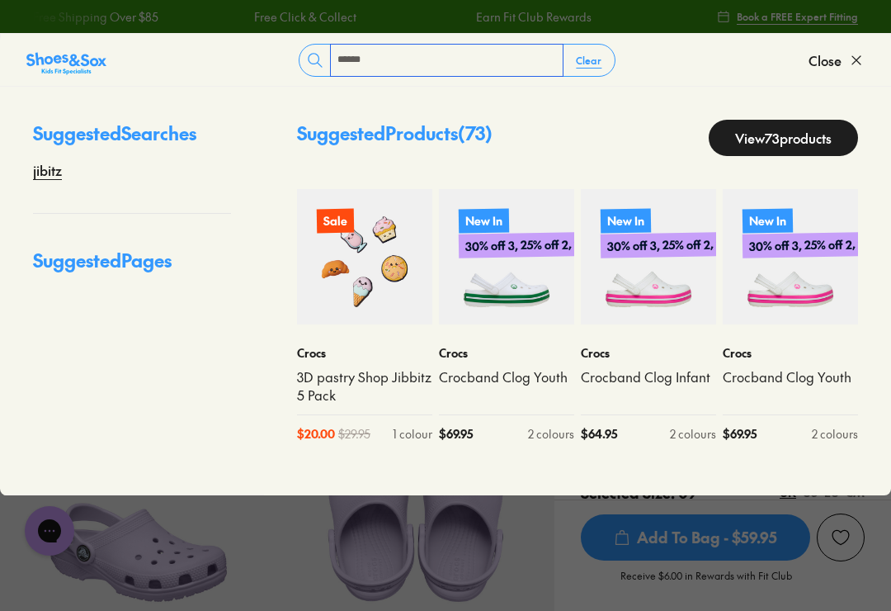
type input "******"
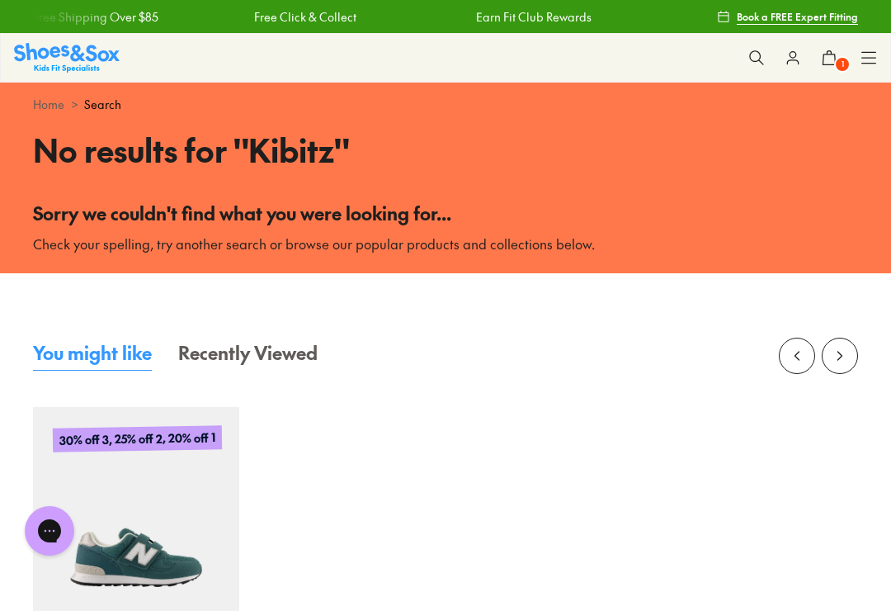
click at [748, 54] on button at bounding box center [757, 58] width 36 height 36
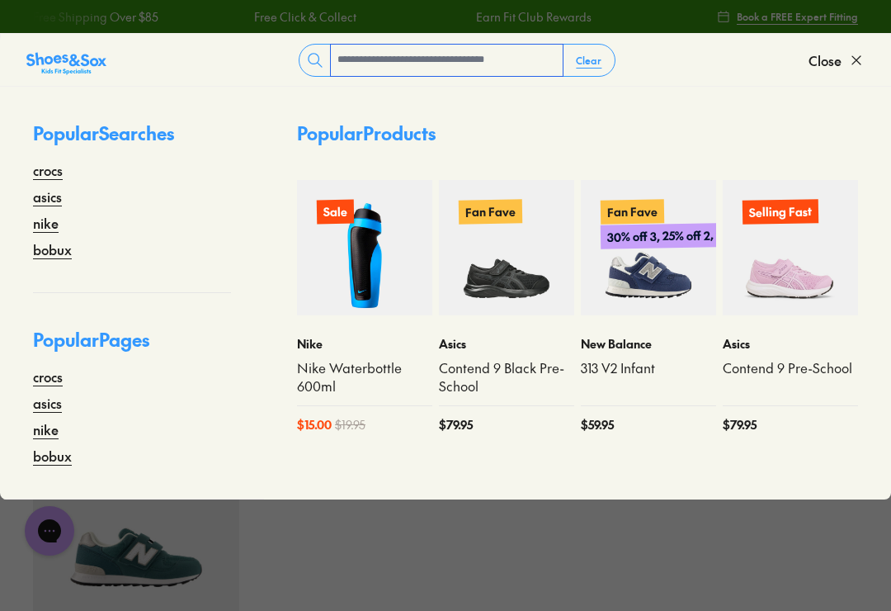
click at [503, 64] on input "text" at bounding box center [447, 60] width 232 height 31
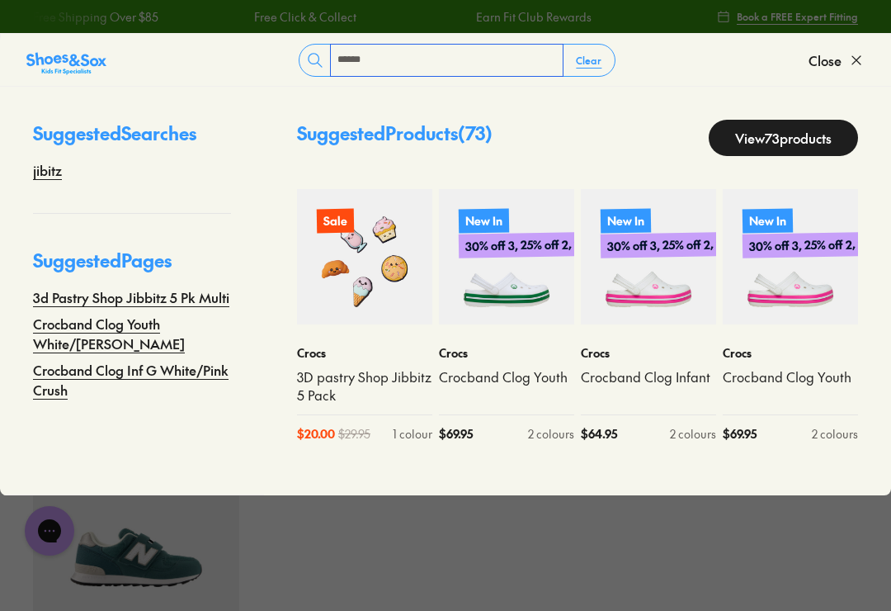
type input "******"
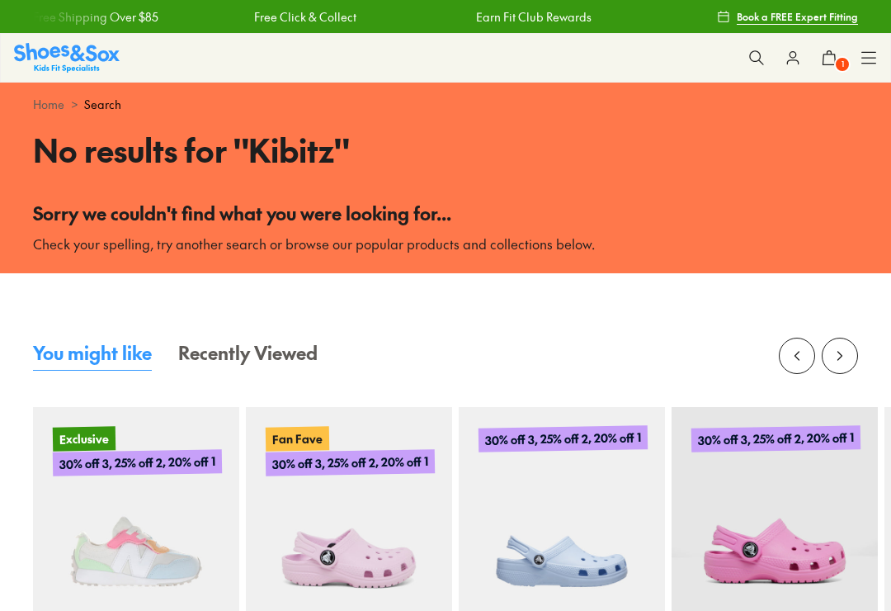
click at [756, 71] on button at bounding box center [757, 58] width 36 height 36
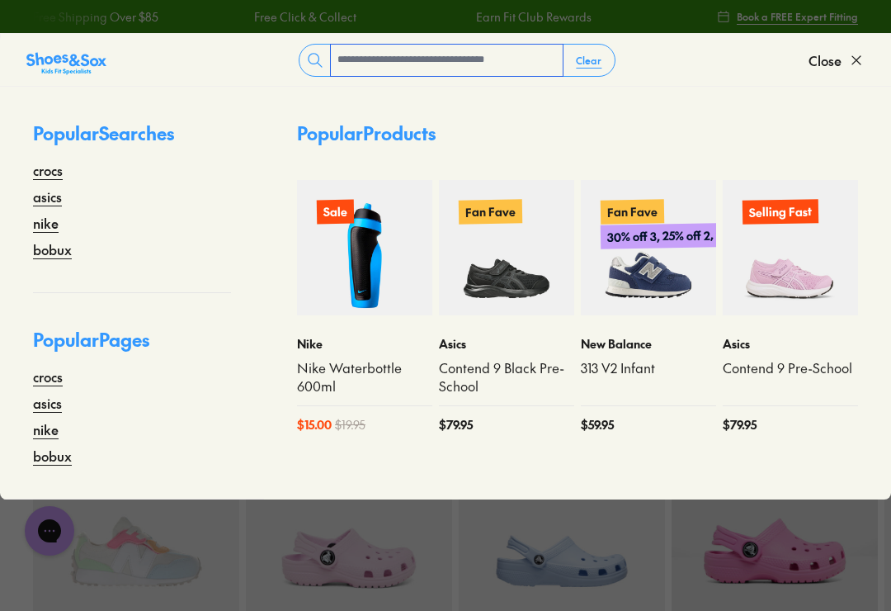
click at [504, 73] on input "text" at bounding box center [447, 60] width 232 height 31
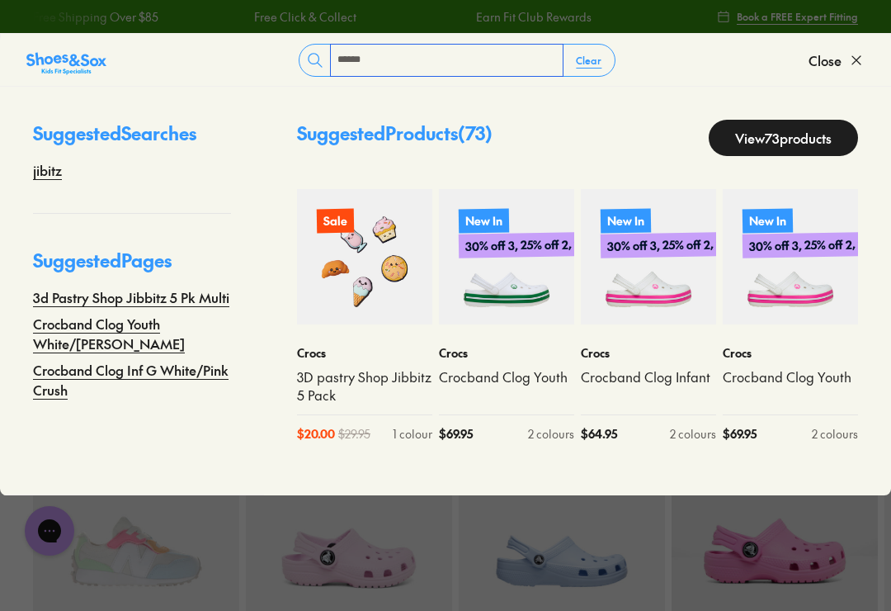
click at [418, 68] on input "******" at bounding box center [447, 60] width 232 height 31
type input "******"
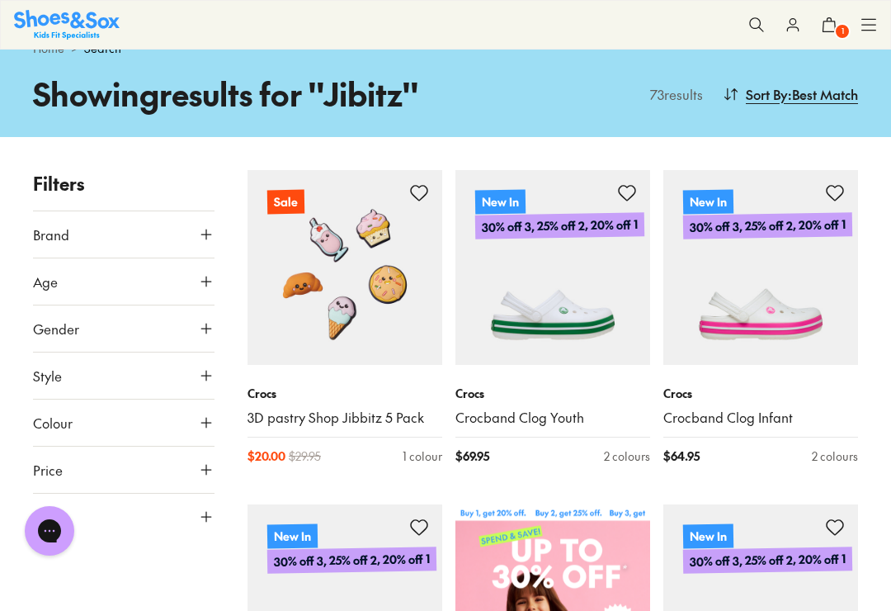
scroll to position [50, 0]
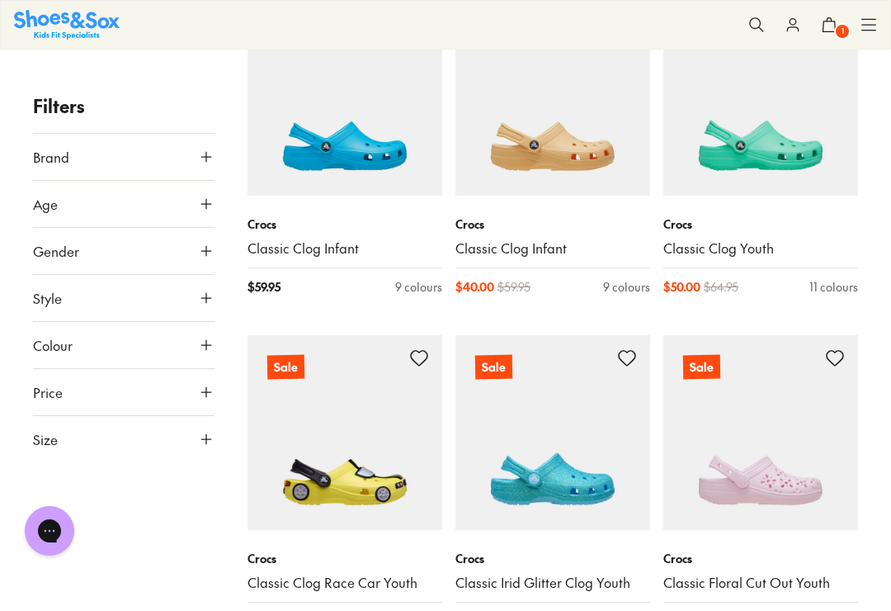
scroll to position [7194, 0]
